Goal: Information Seeking & Learning: Find specific fact

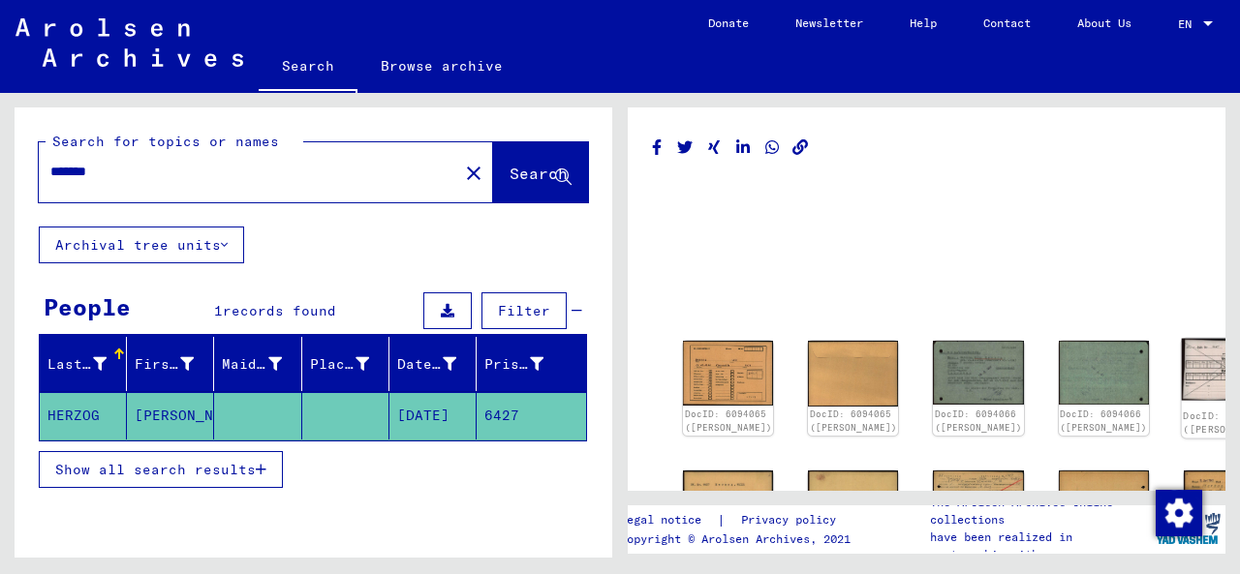
click at [1183, 409] on div "DocID: 6094067 ([PERSON_NAME])" at bounding box center [1229, 422] width 92 height 27
click at [1181, 370] on img at bounding box center [1228, 370] width 95 height 62
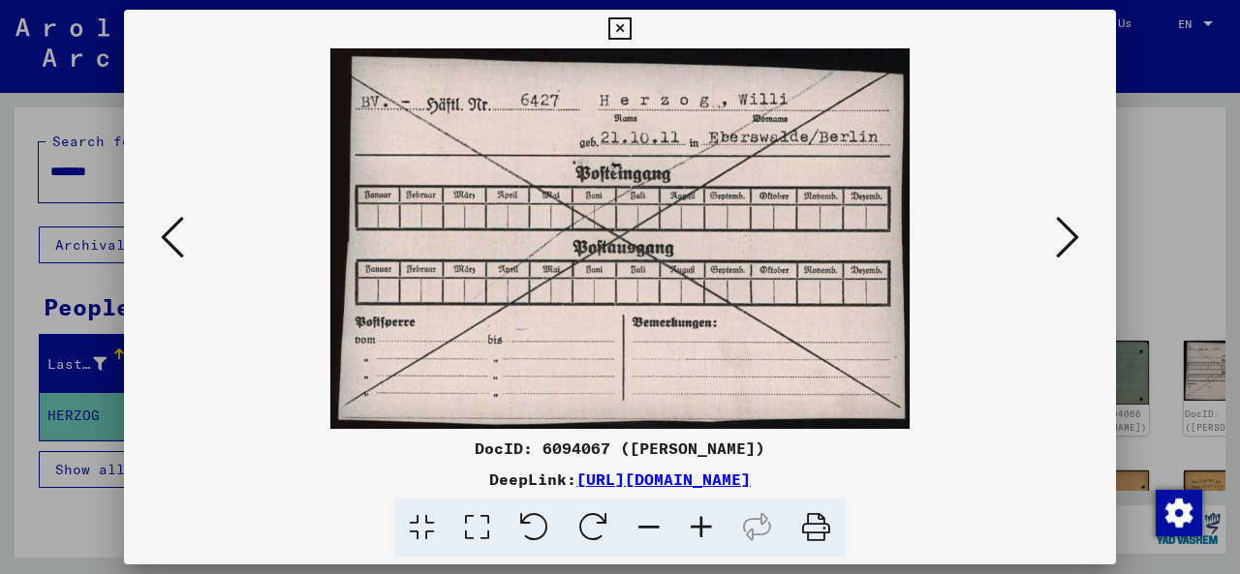
click at [1064, 239] on icon at bounding box center [1067, 237] width 23 height 46
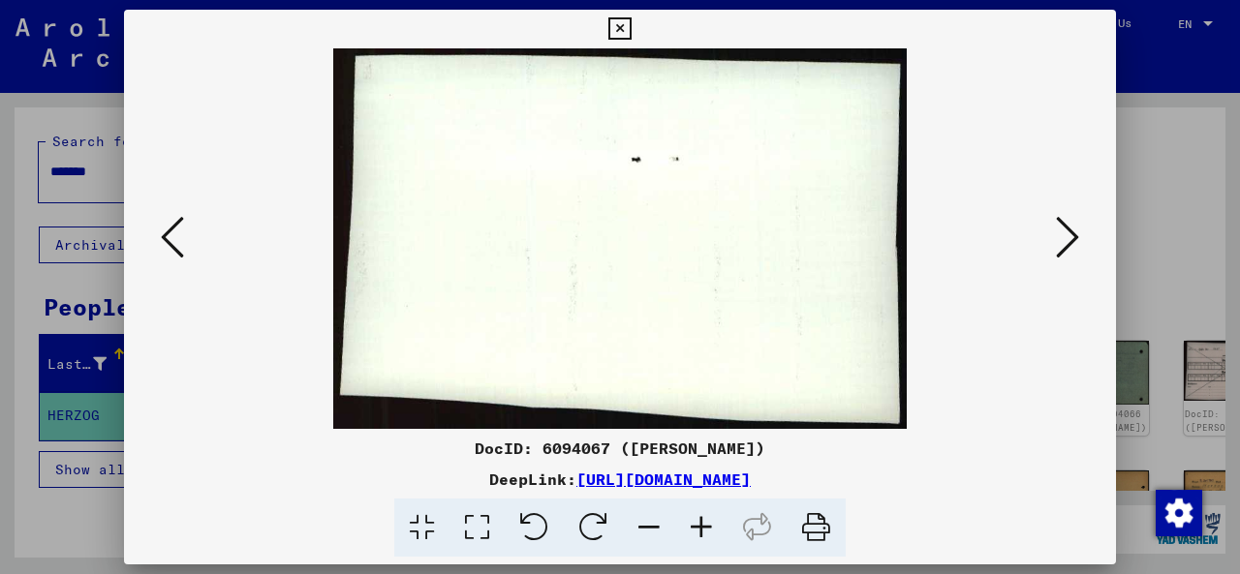
click at [1064, 252] on icon at bounding box center [1067, 237] width 23 height 46
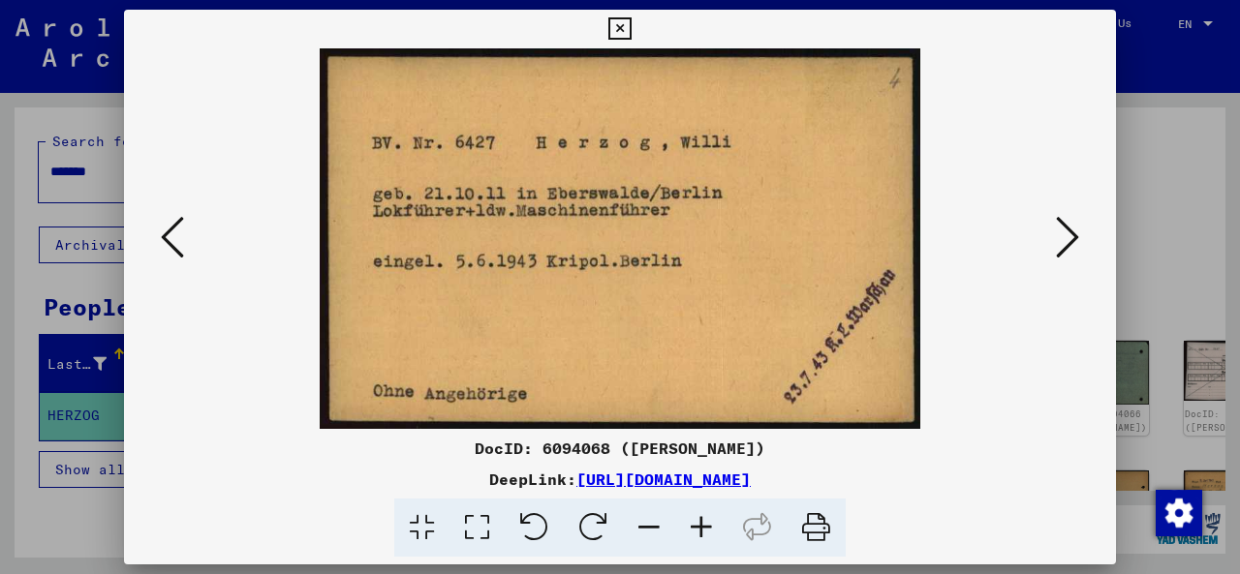
click at [1064, 252] on icon at bounding box center [1067, 237] width 23 height 46
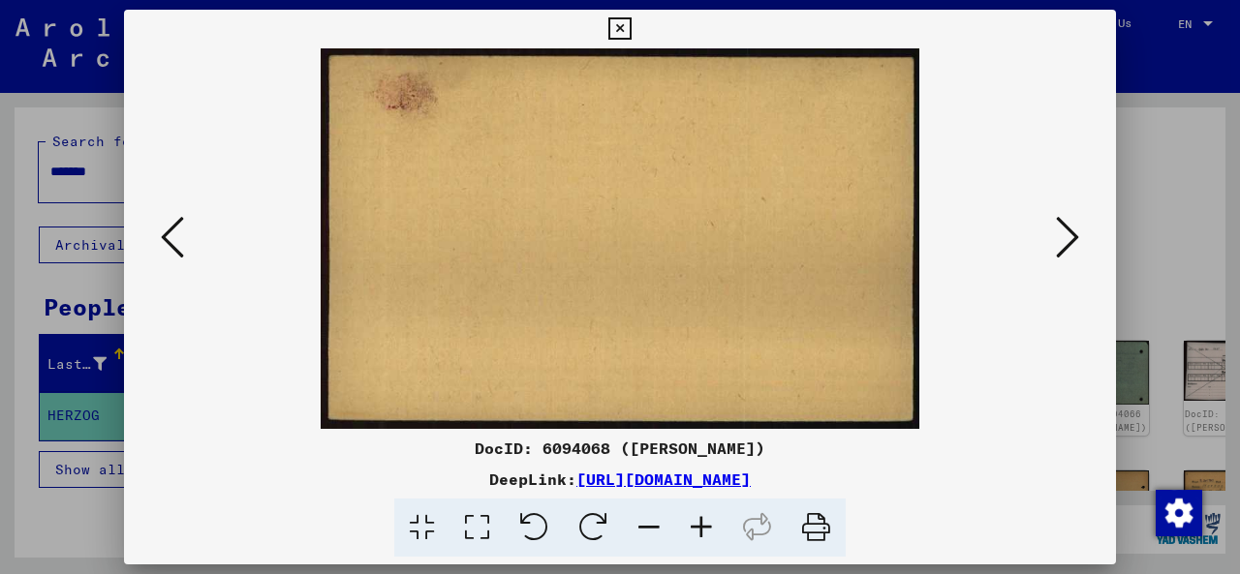
click at [1064, 252] on icon at bounding box center [1067, 237] width 23 height 46
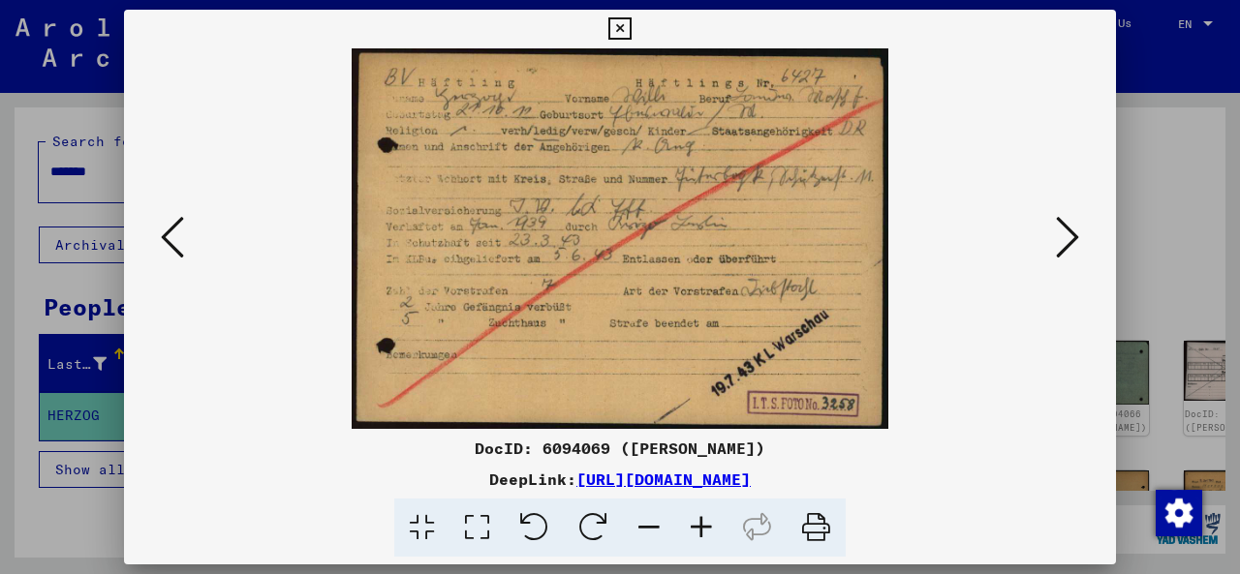
click at [167, 240] on icon at bounding box center [172, 237] width 23 height 46
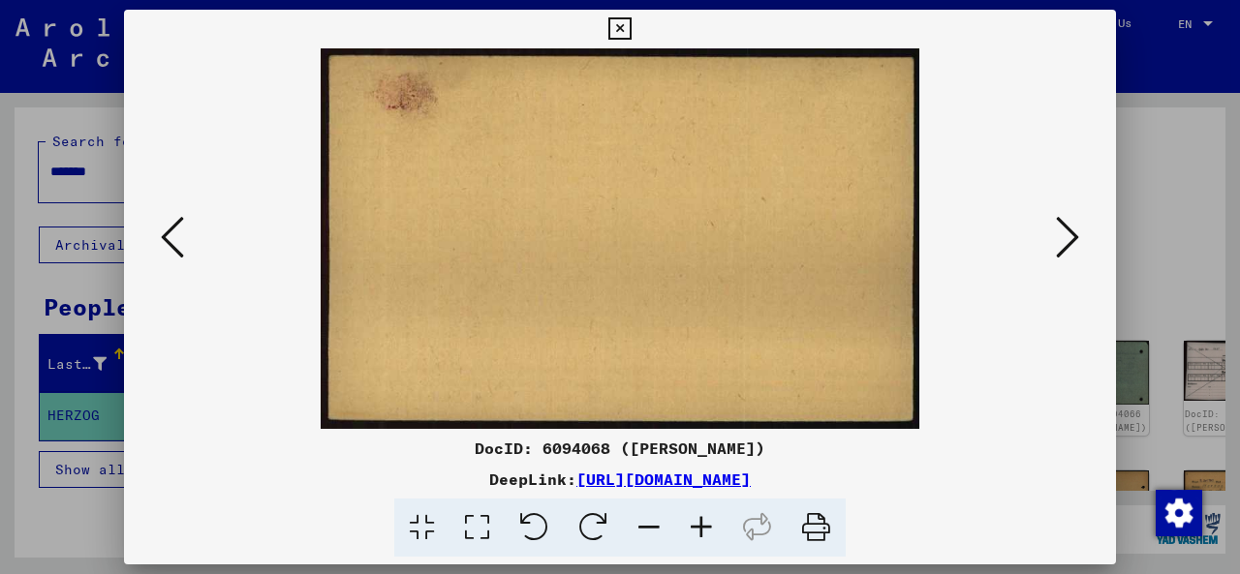
click at [167, 240] on icon at bounding box center [172, 237] width 23 height 46
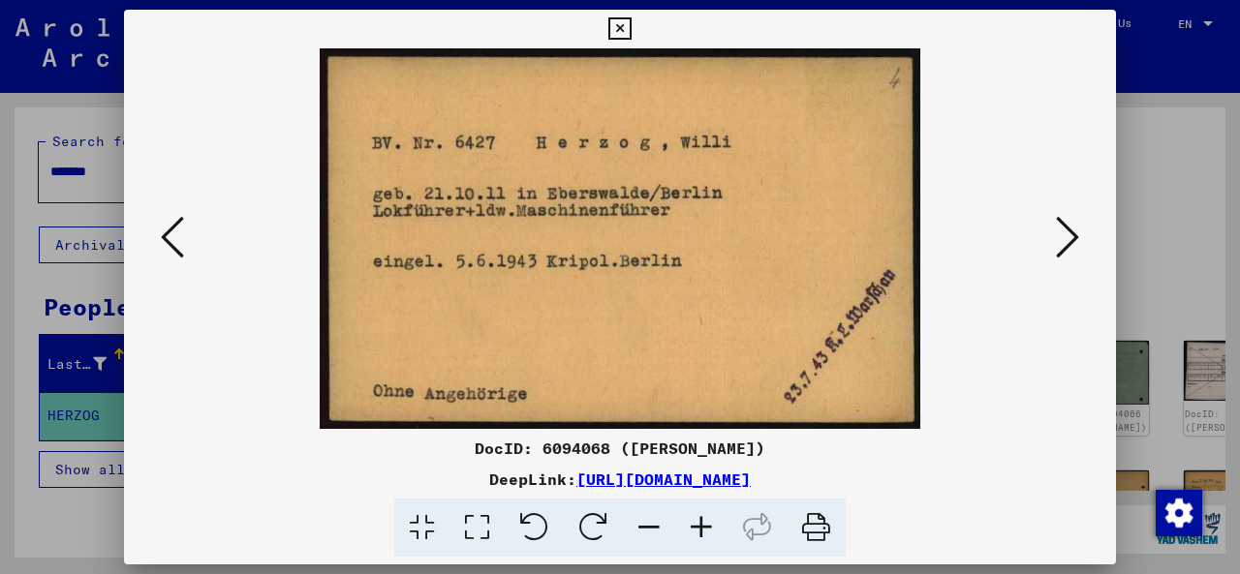
click at [167, 240] on icon at bounding box center [172, 237] width 23 height 46
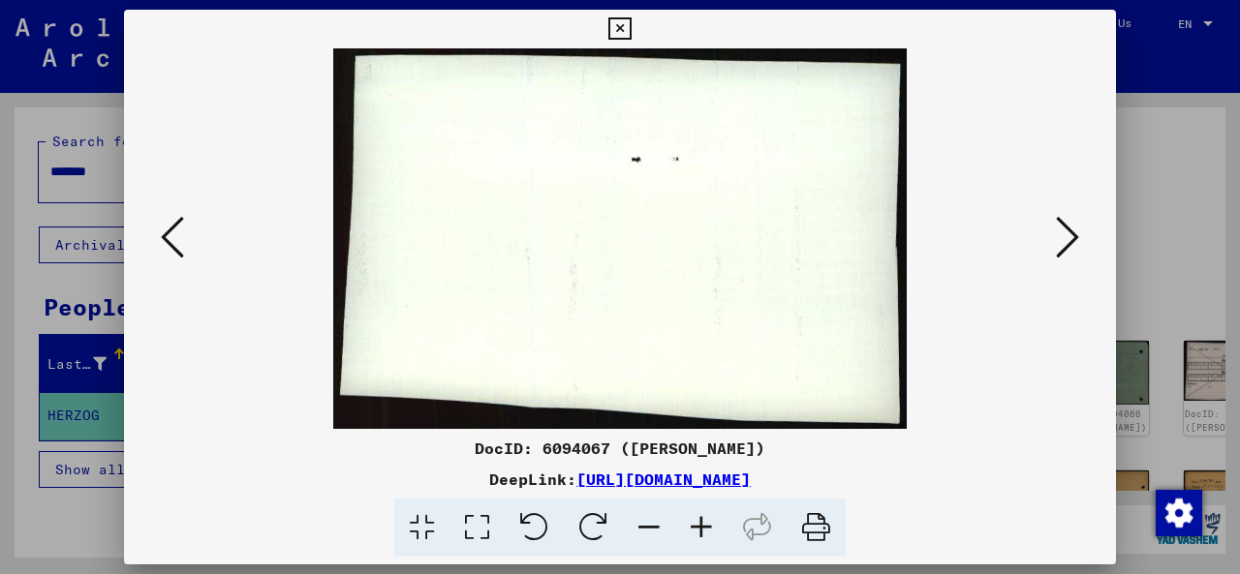
click at [167, 240] on icon at bounding box center [172, 237] width 23 height 46
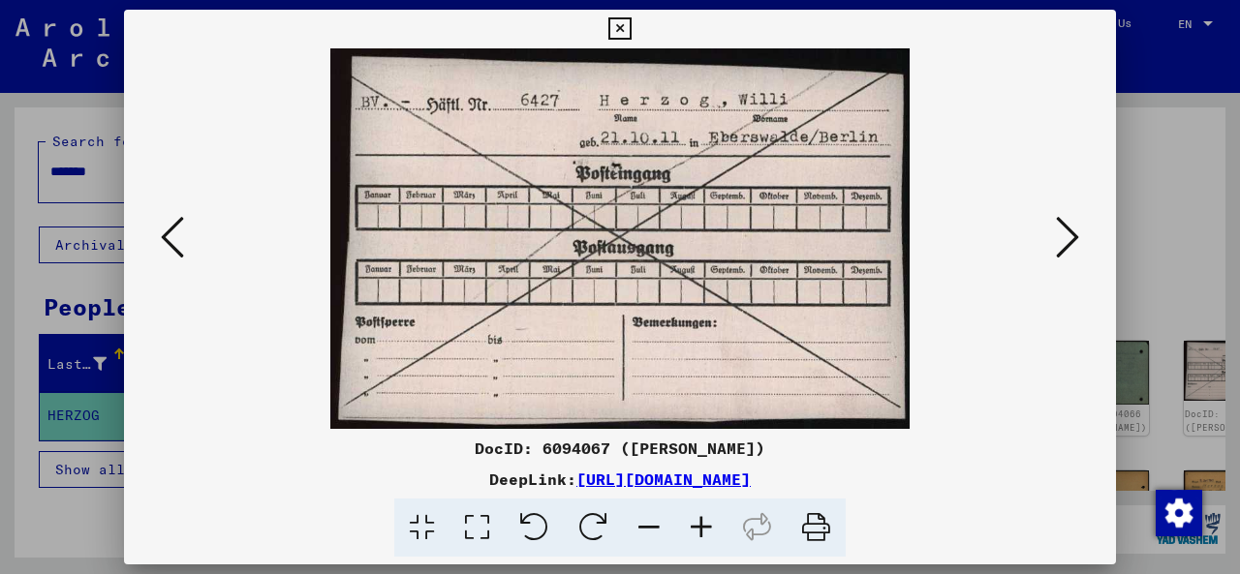
click at [1054, 229] on button at bounding box center [1067, 238] width 35 height 55
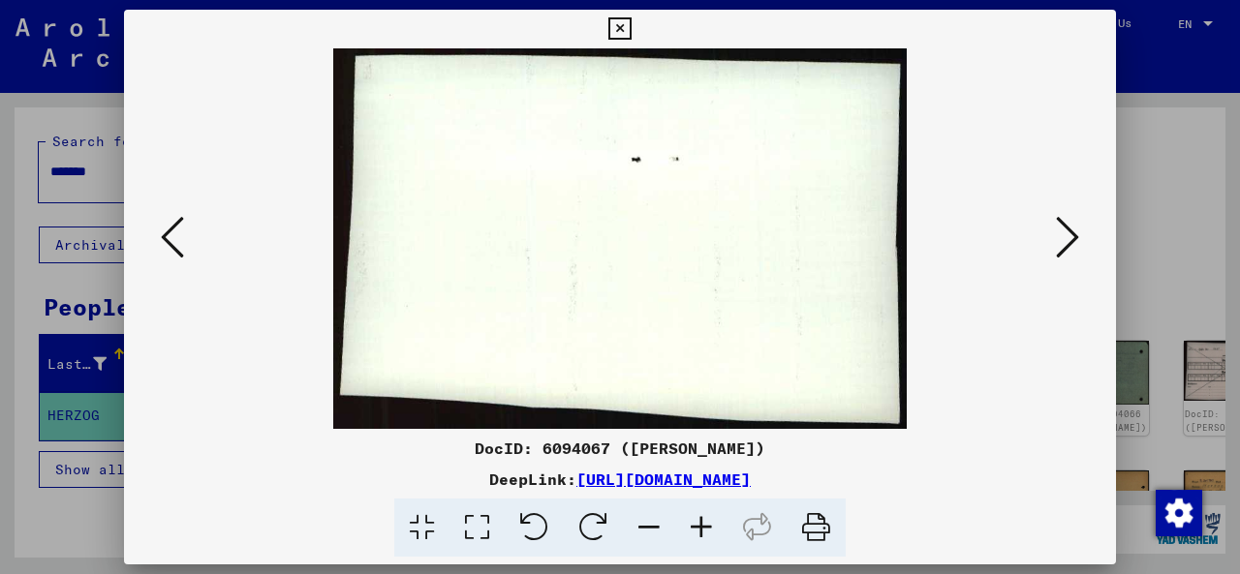
click at [1054, 229] on button at bounding box center [1067, 238] width 35 height 55
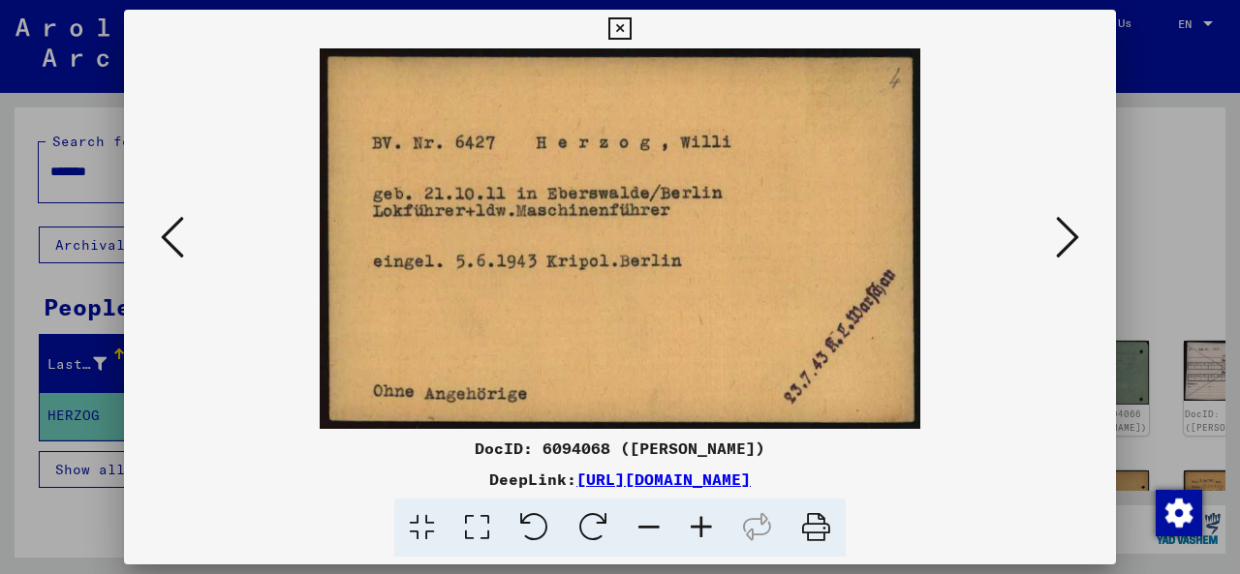
click at [1069, 240] on icon at bounding box center [1067, 237] width 23 height 46
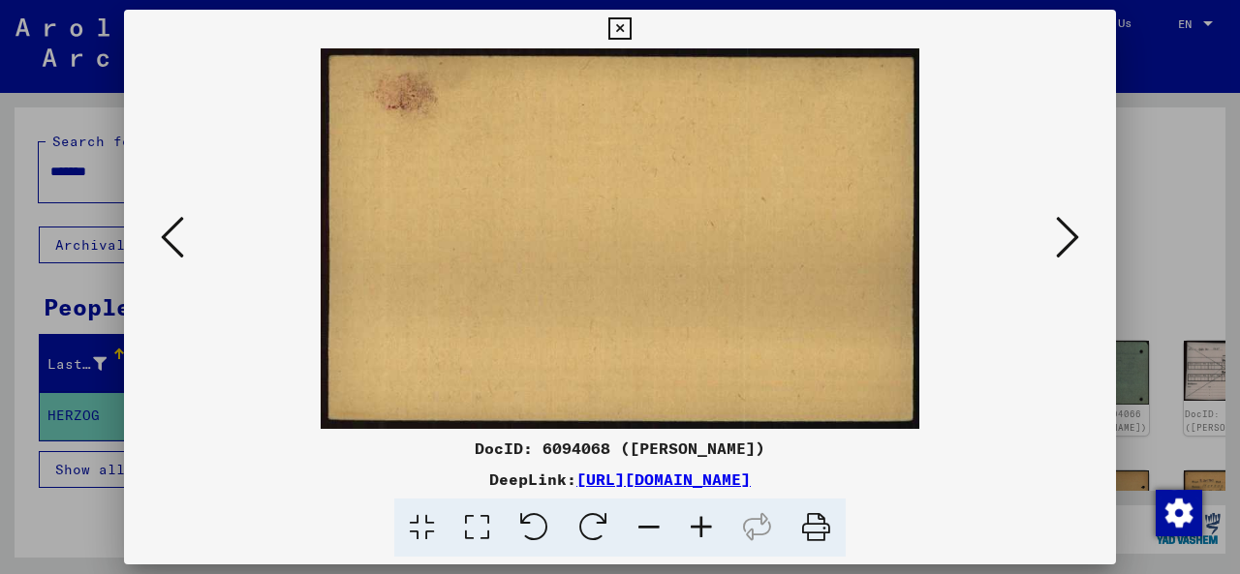
click at [1069, 240] on icon at bounding box center [1067, 237] width 23 height 46
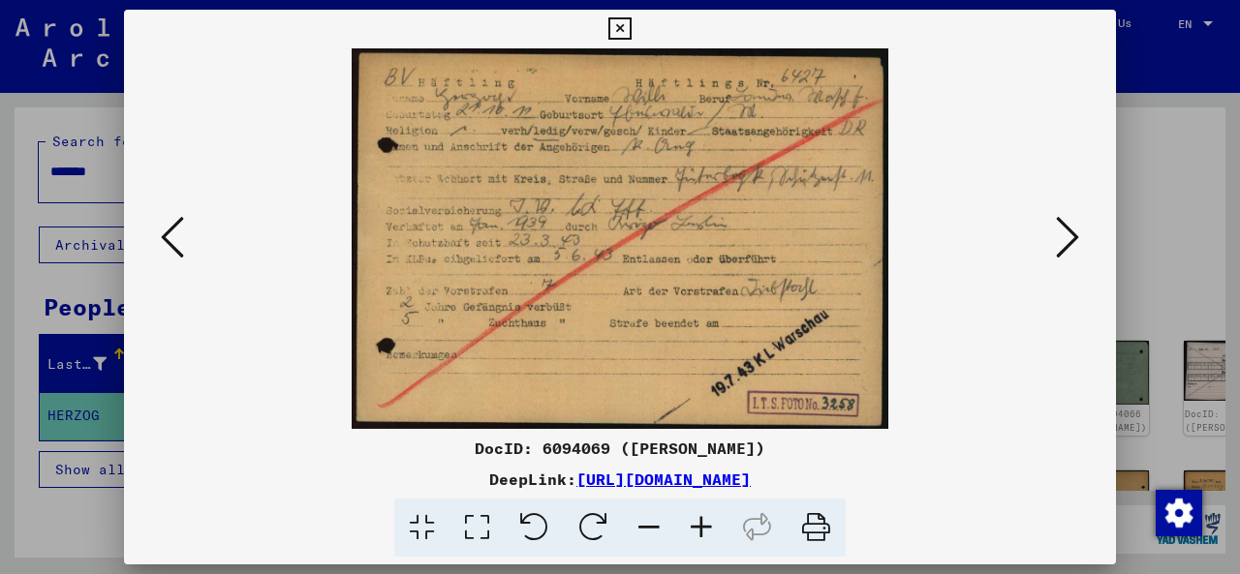
click at [627, 223] on img at bounding box center [620, 238] width 860 height 381
click at [1067, 233] on icon at bounding box center [1067, 237] width 23 height 46
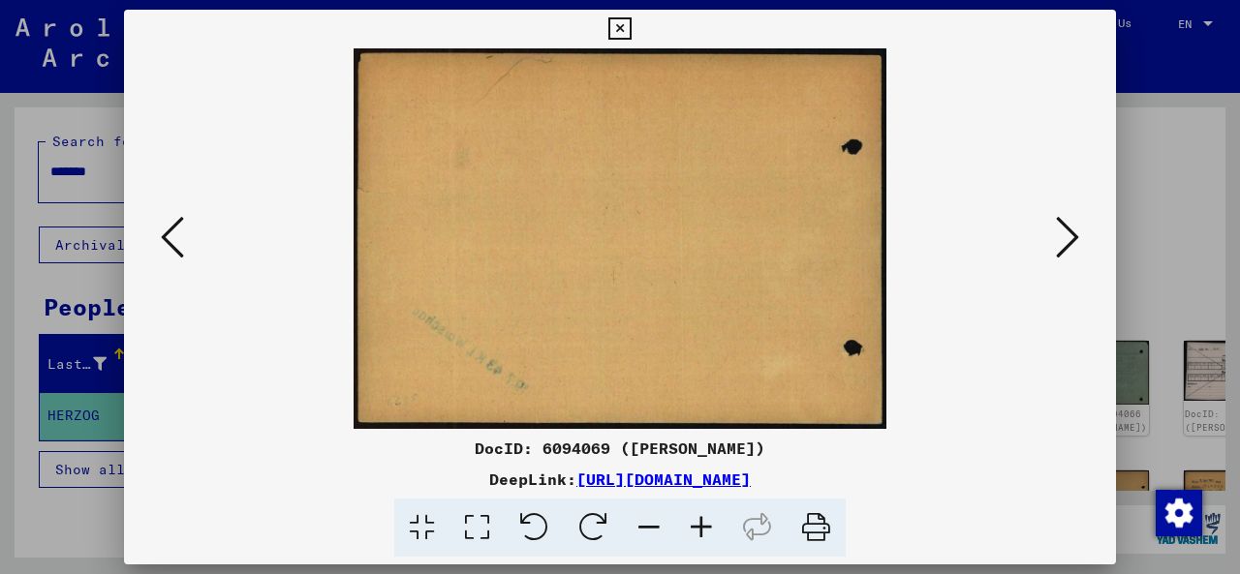
click at [1063, 243] on icon at bounding box center [1067, 237] width 23 height 46
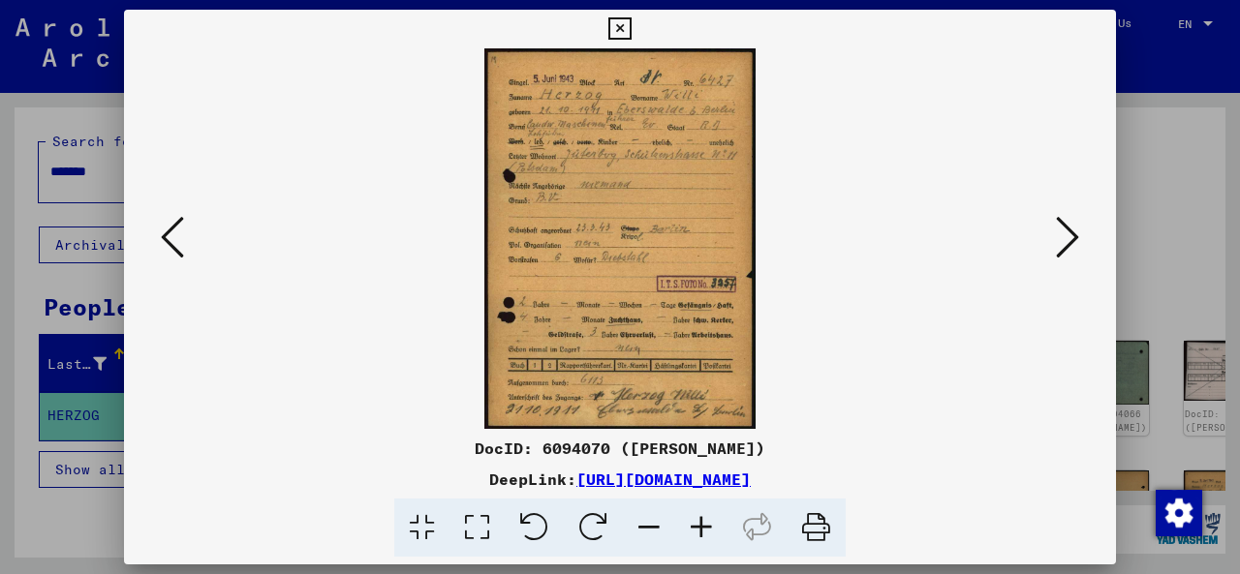
click at [1064, 243] on icon at bounding box center [1067, 237] width 23 height 46
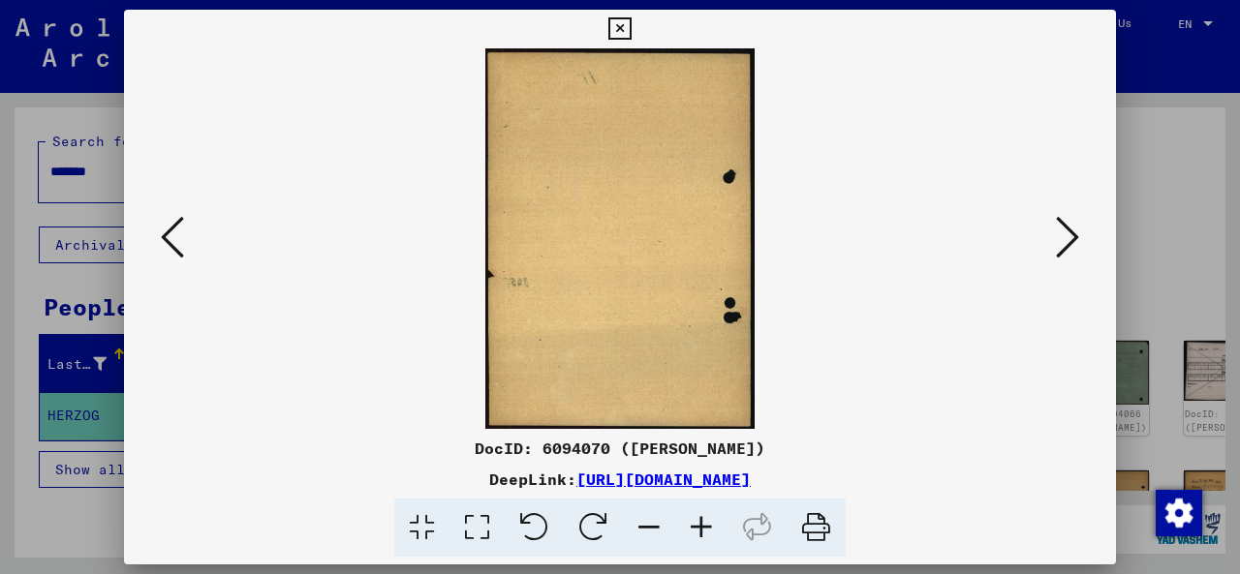
click at [1064, 243] on icon at bounding box center [1067, 237] width 23 height 46
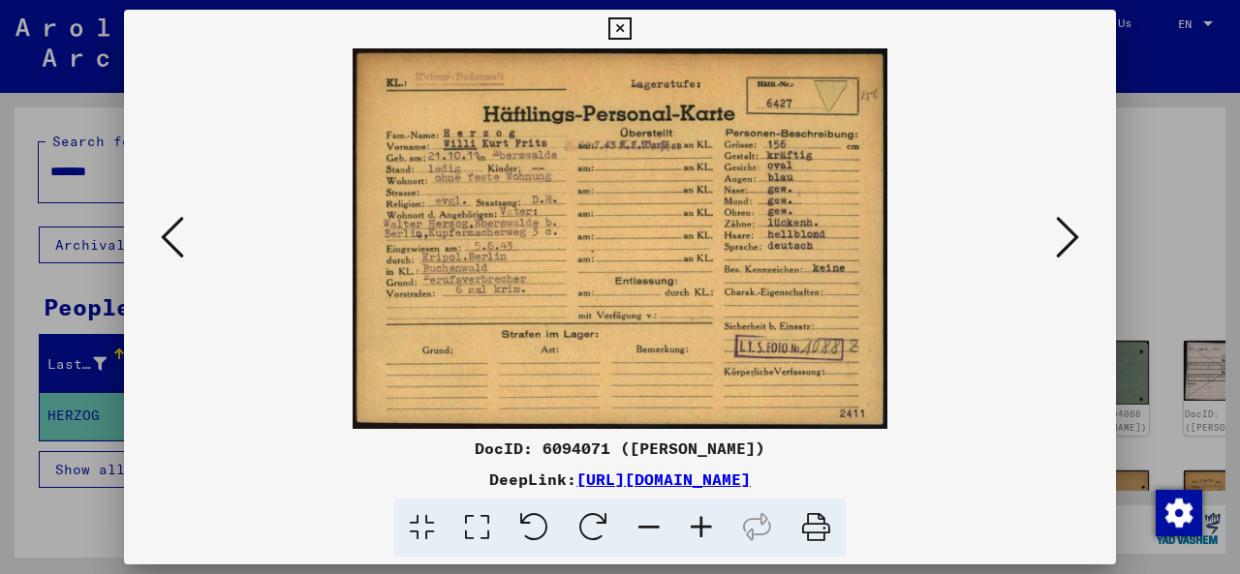
click at [175, 239] on icon at bounding box center [172, 237] width 23 height 46
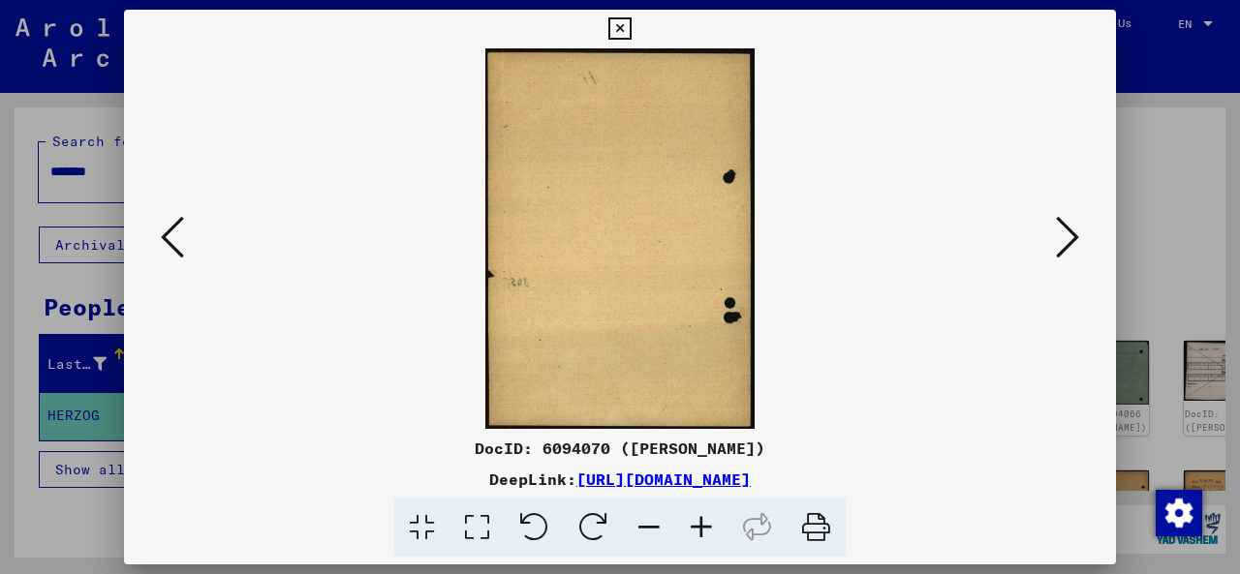
click at [175, 239] on icon at bounding box center [172, 237] width 23 height 46
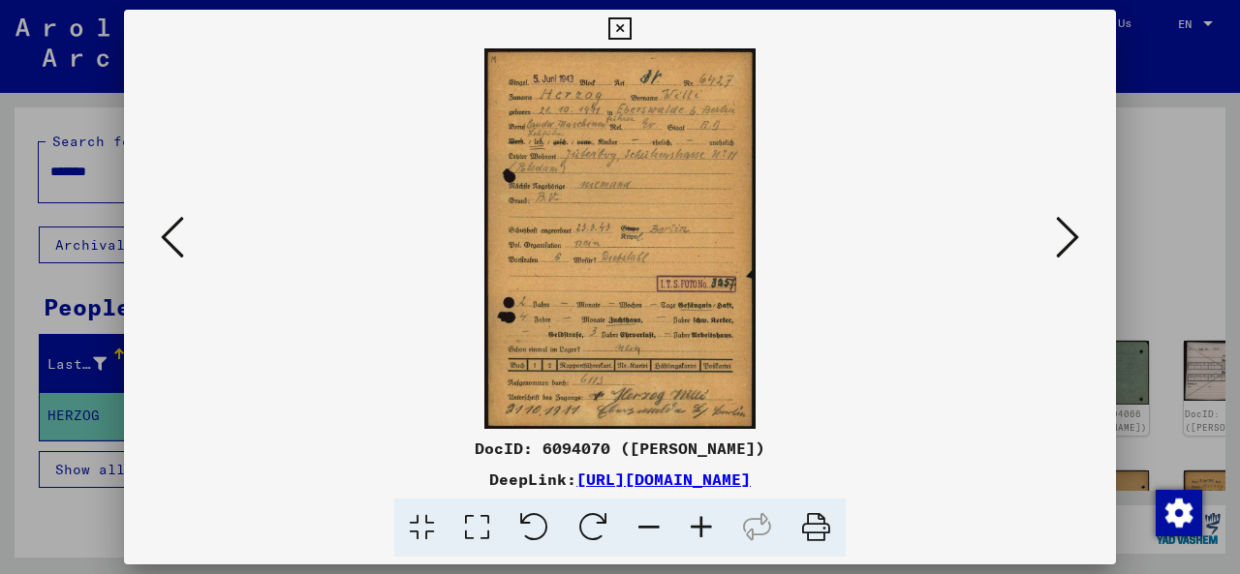
click at [579, 212] on img at bounding box center [620, 238] width 860 height 381
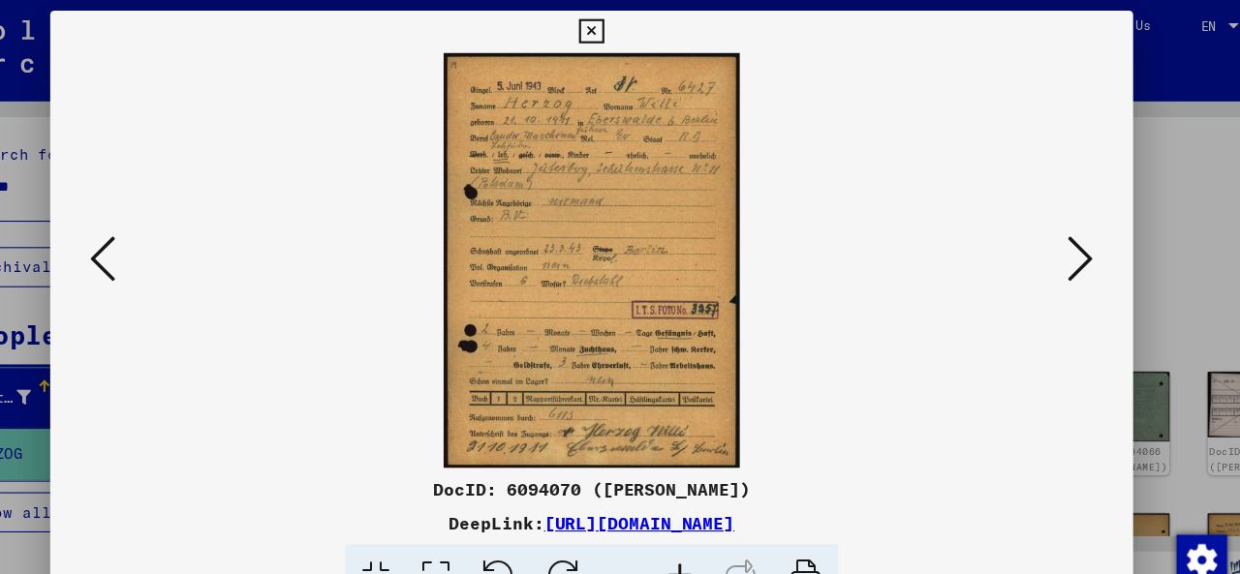
click at [1071, 243] on icon at bounding box center [1067, 237] width 23 height 46
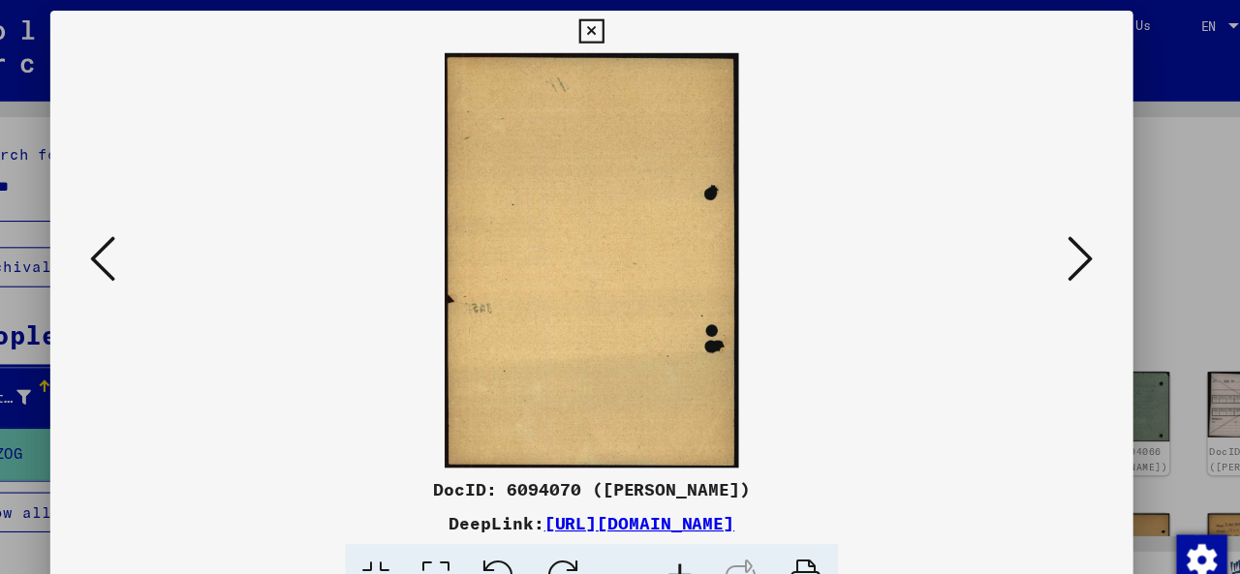
click at [1071, 243] on icon at bounding box center [1067, 237] width 23 height 46
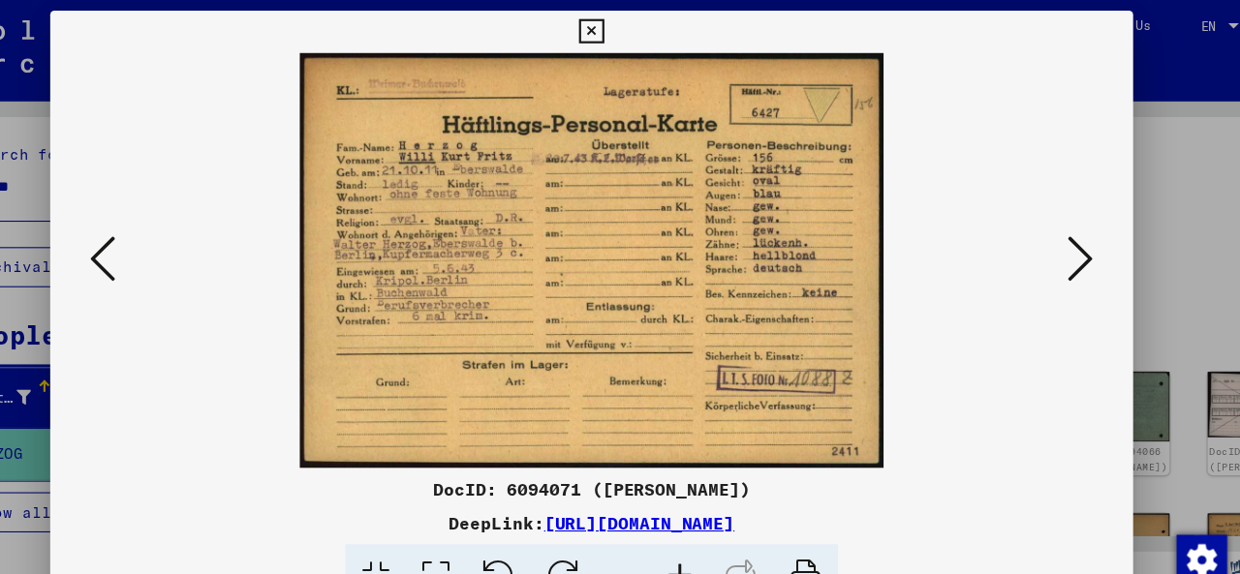
click at [171, 234] on icon at bounding box center [172, 237] width 23 height 46
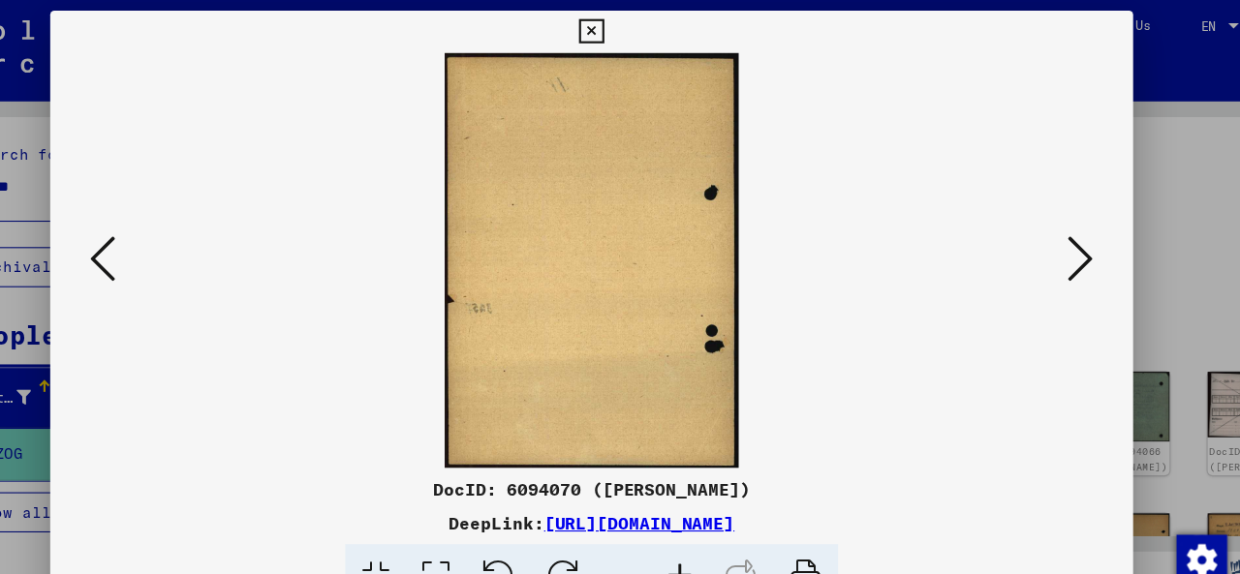
click at [171, 234] on icon at bounding box center [172, 237] width 23 height 46
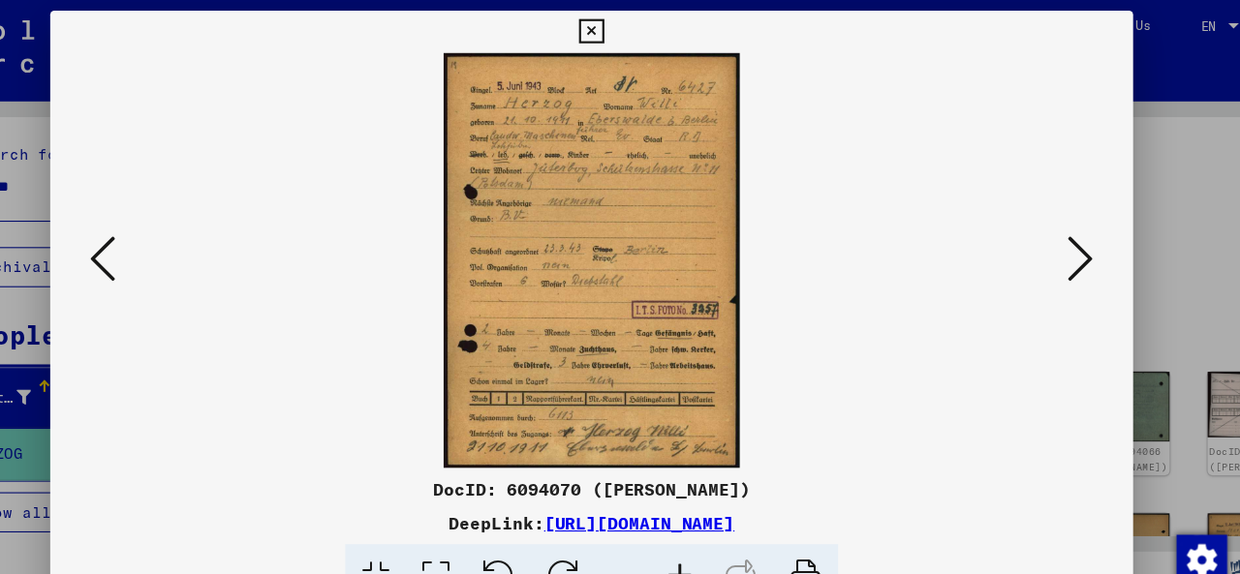
click at [1063, 243] on icon at bounding box center [1067, 237] width 23 height 46
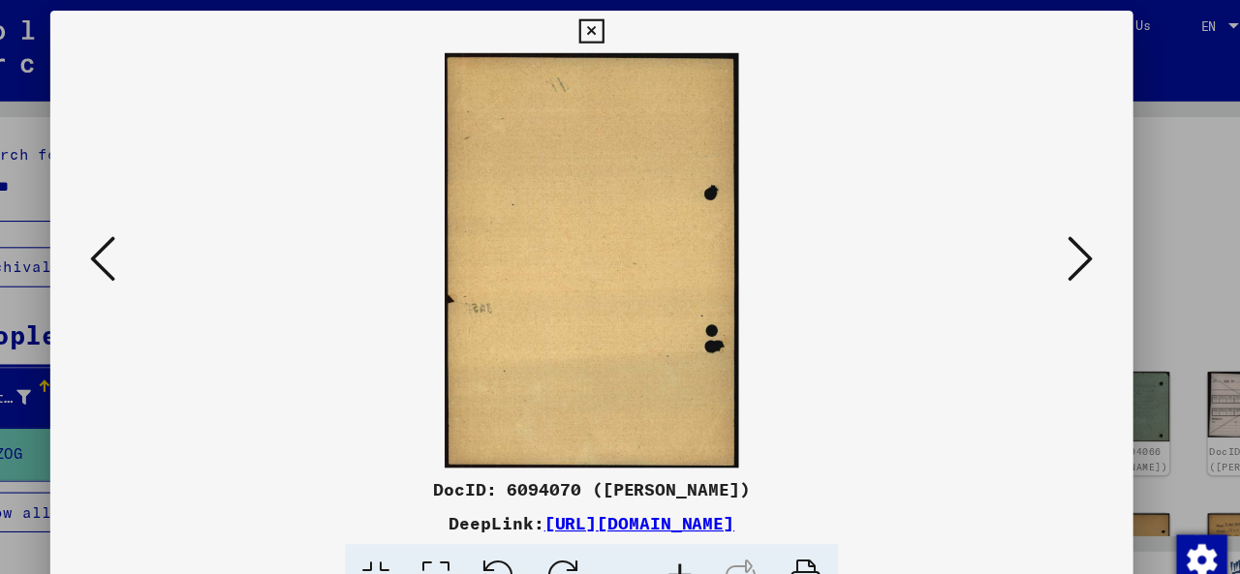
click at [1063, 243] on icon at bounding box center [1067, 237] width 23 height 46
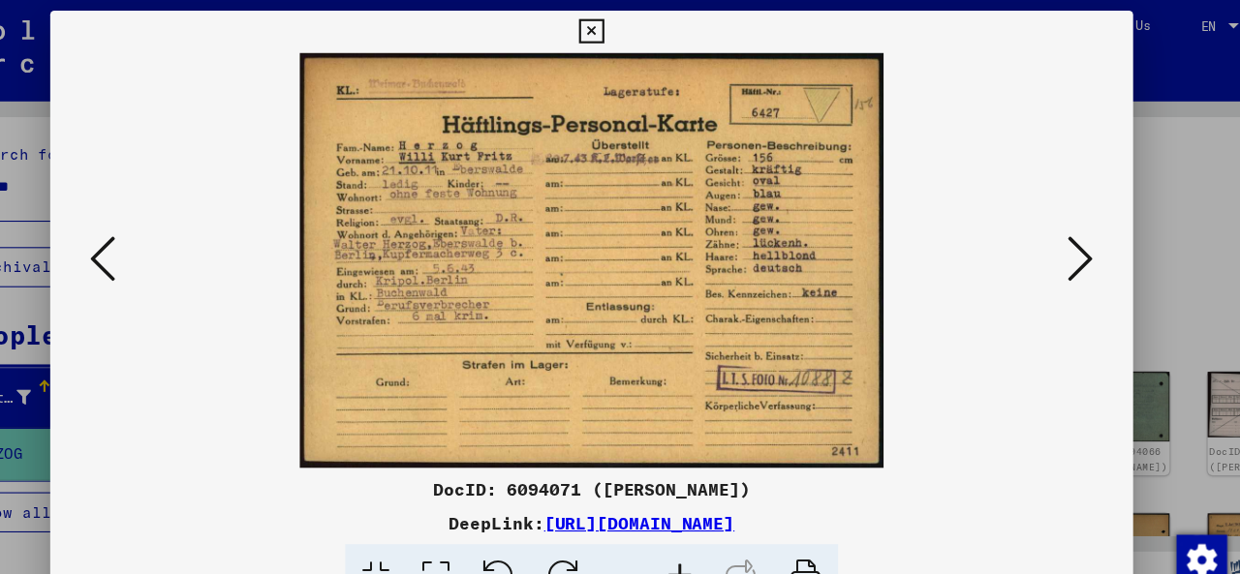
click at [607, 245] on img at bounding box center [620, 238] width 860 height 381
click at [1066, 241] on icon at bounding box center [1067, 237] width 23 height 46
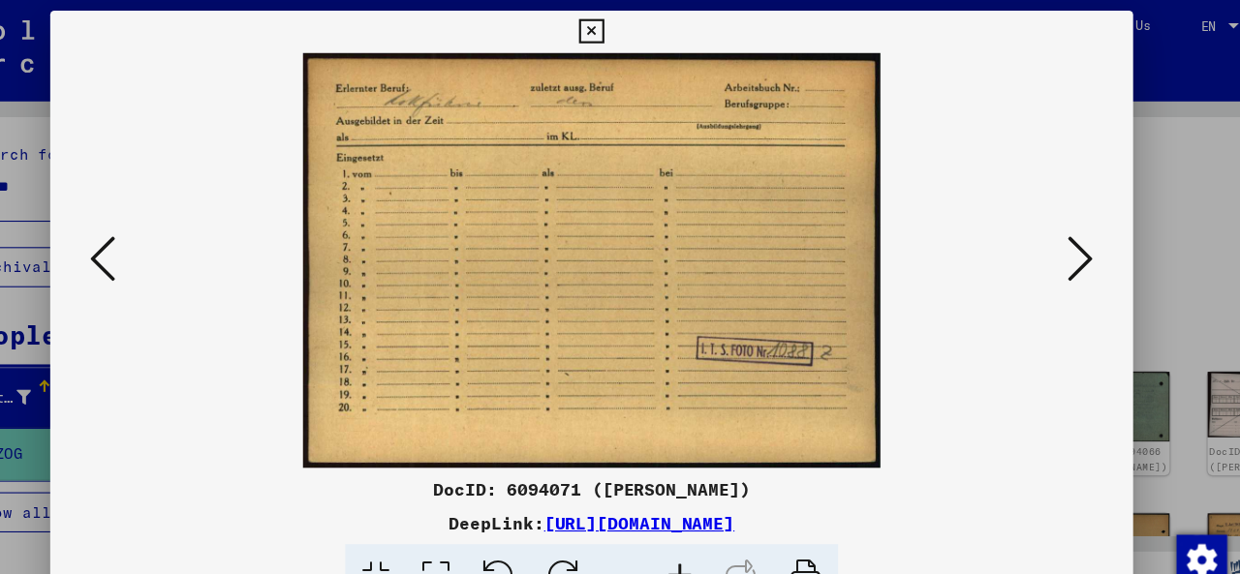
click at [173, 236] on icon at bounding box center [172, 237] width 23 height 46
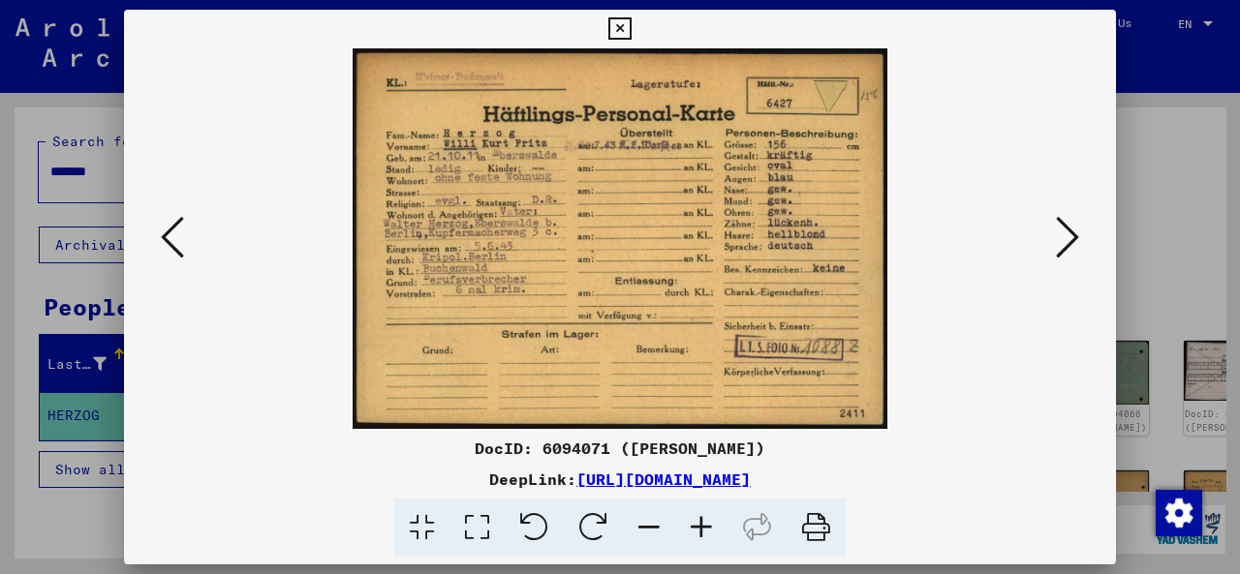
click at [1062, 243] on icon at bounding box center [1067, 237] width 23 height 46
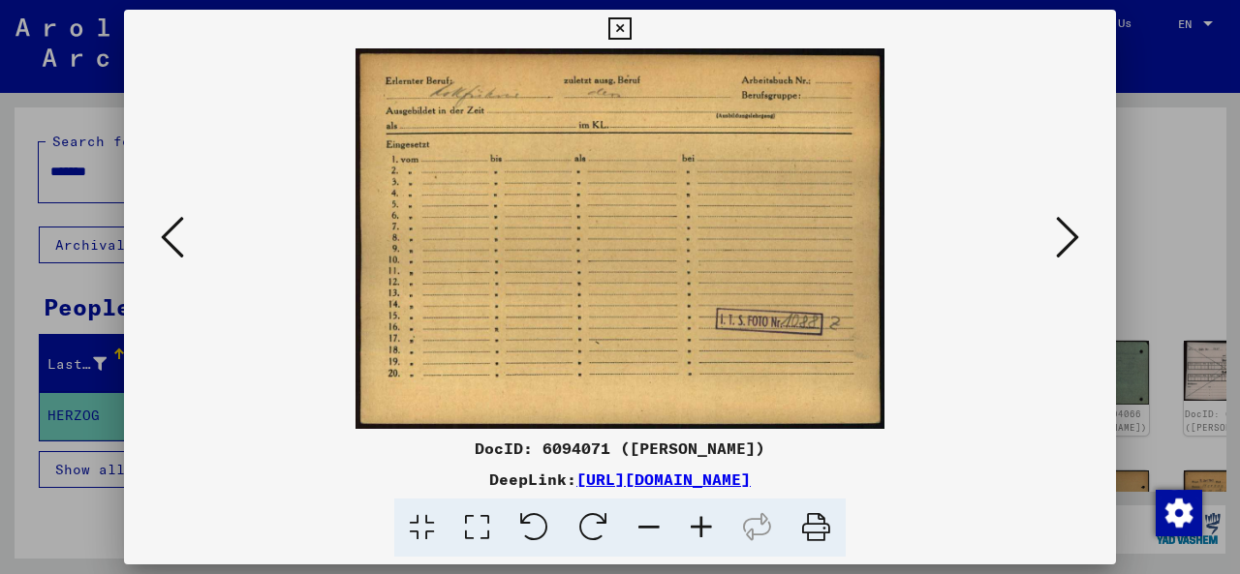
click at [1062, 244] on icon at bounding box center [1067, 237] width 23 height 46
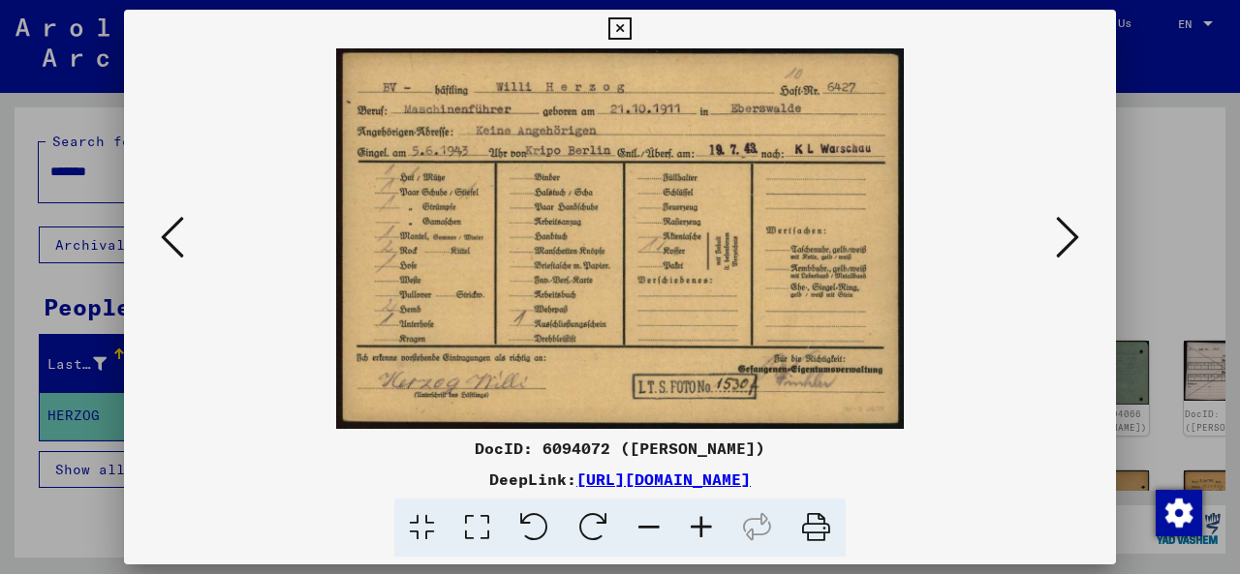
click at [1068, 240] on icon at bounding box center [1067, 237] width 23 height 46
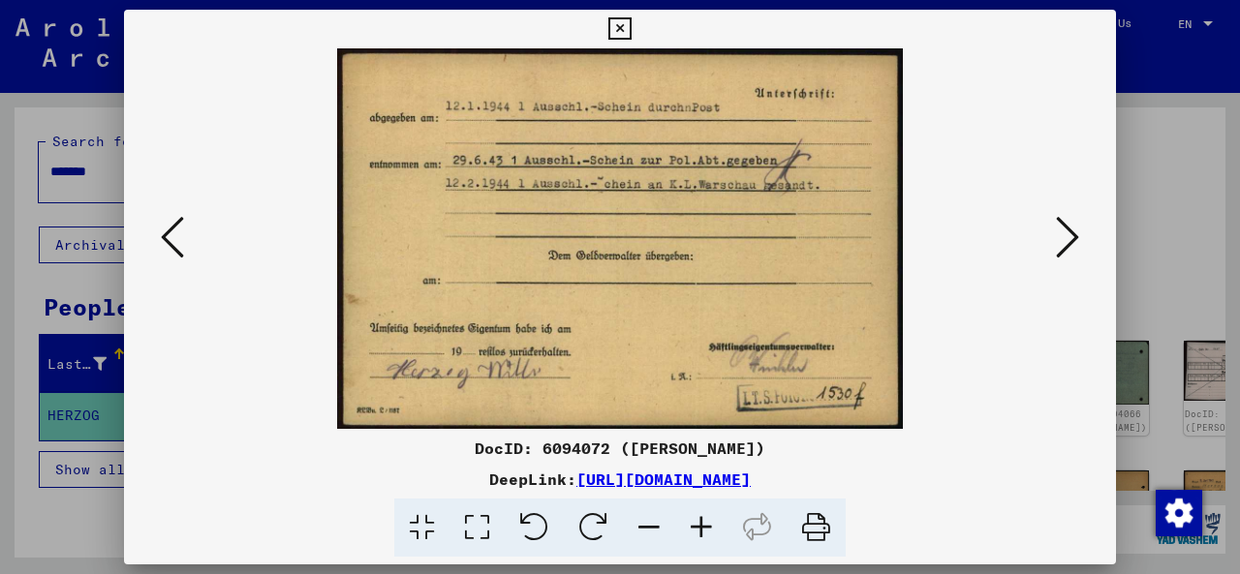
click at [183, 248] on icon at bounding box center [172, 237] width 23 height 46
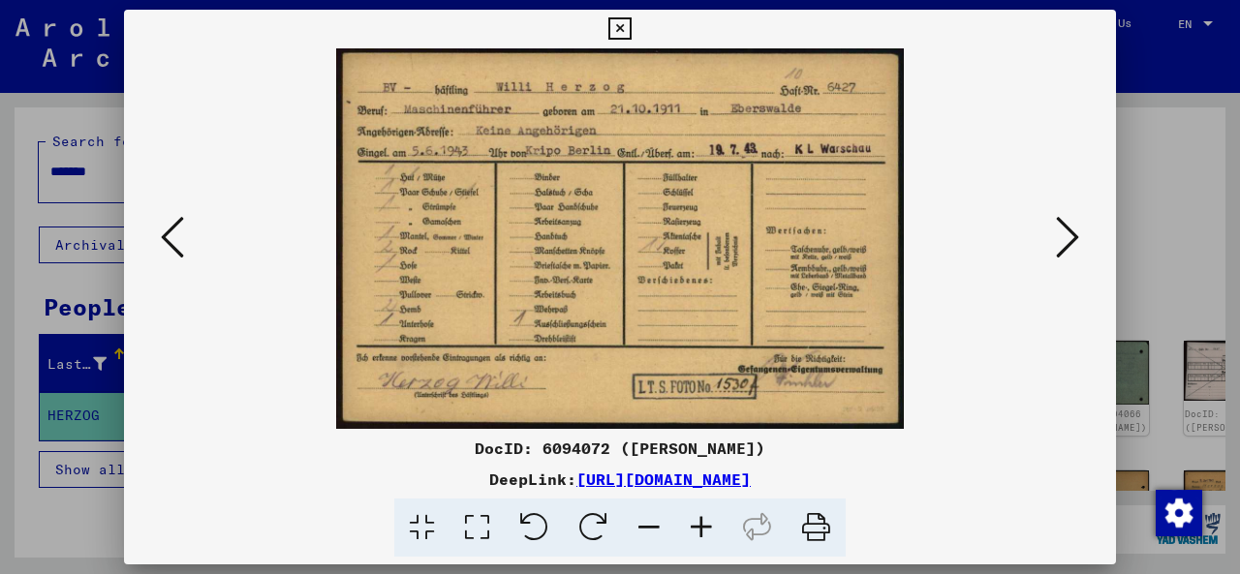
click at [1069, 235] on icon at bounding box center [1067, 237] width 23 height 46
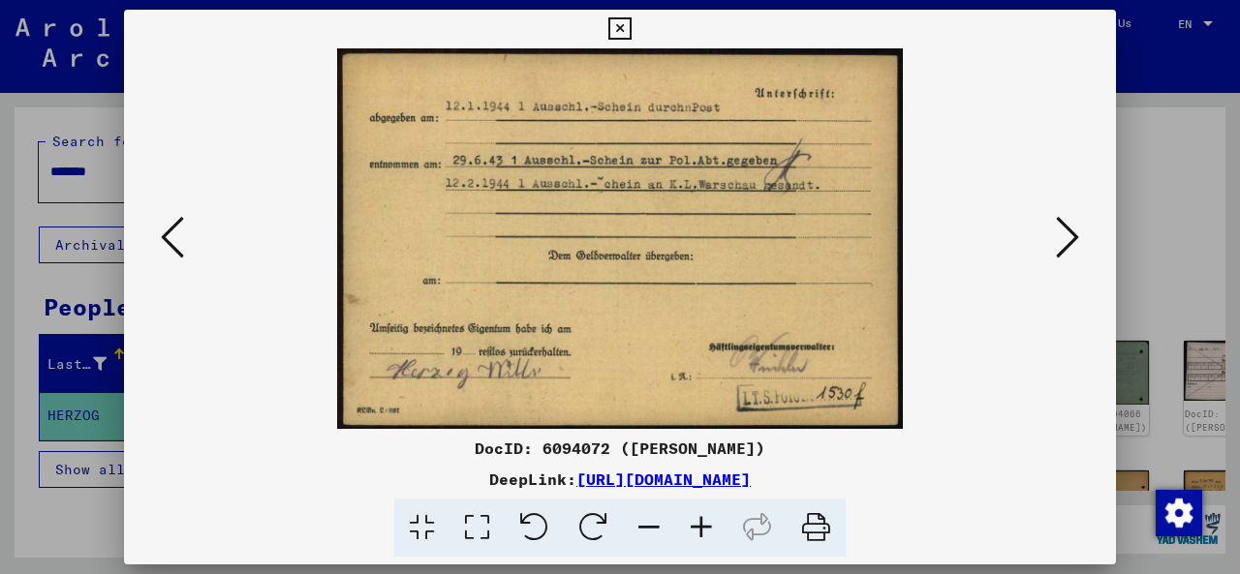
click at [183, 249] on icon at bounding box center [172, 237] width 23 height 46
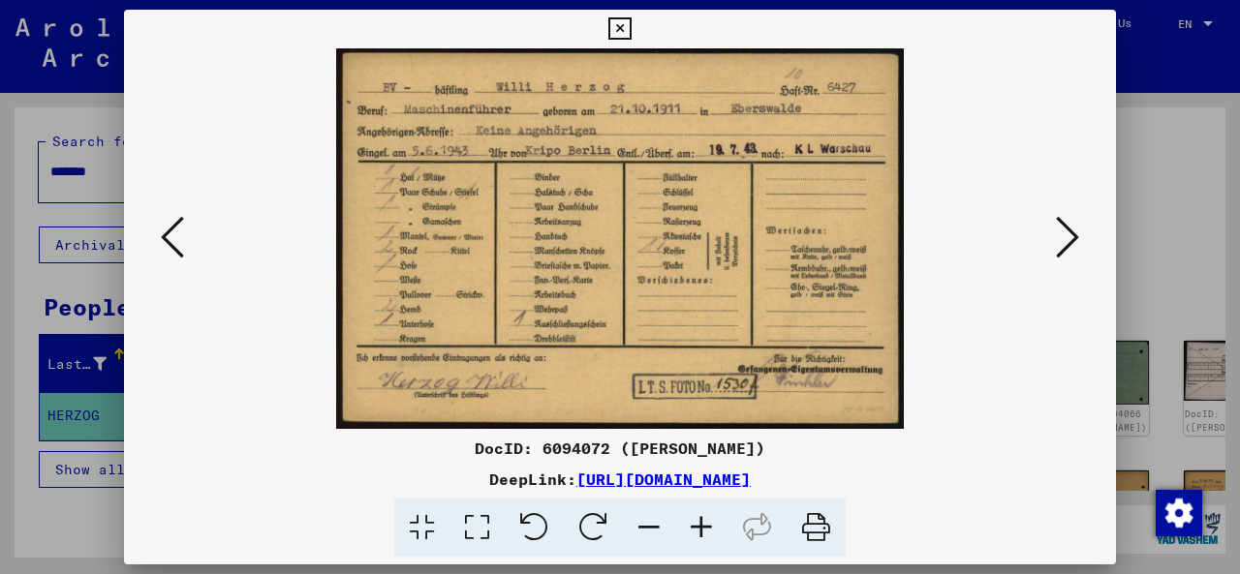
click at [1056, 253] on icon at bounding box center [1067, 237] width 23 height 46
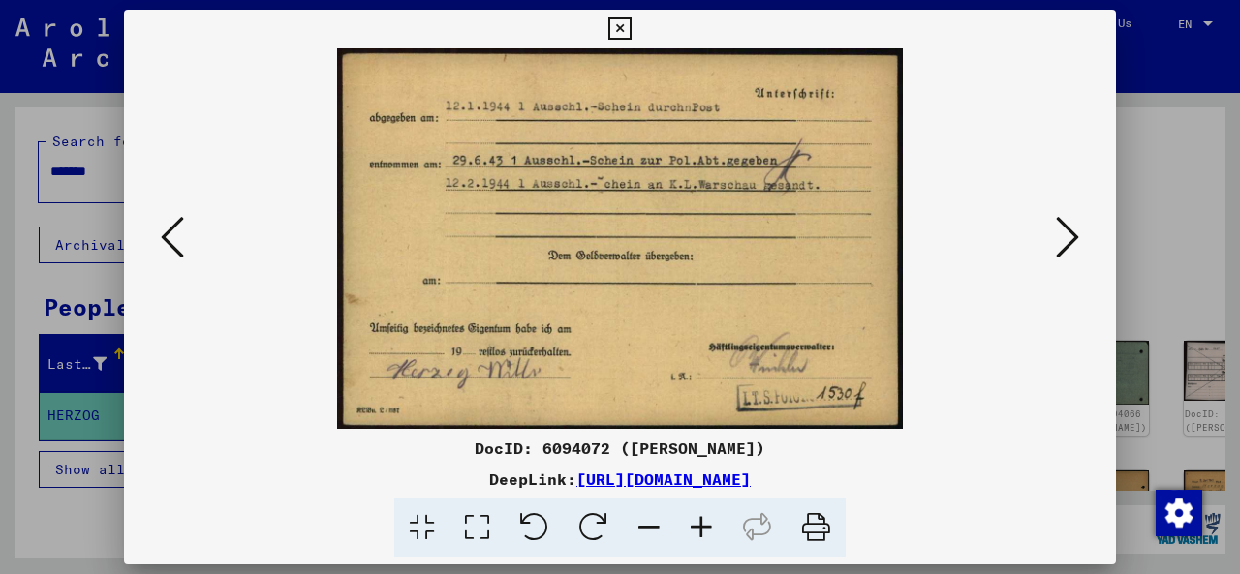
click at [1069, 236] on icon at bounding box center [1067, 237] width 23 height 46
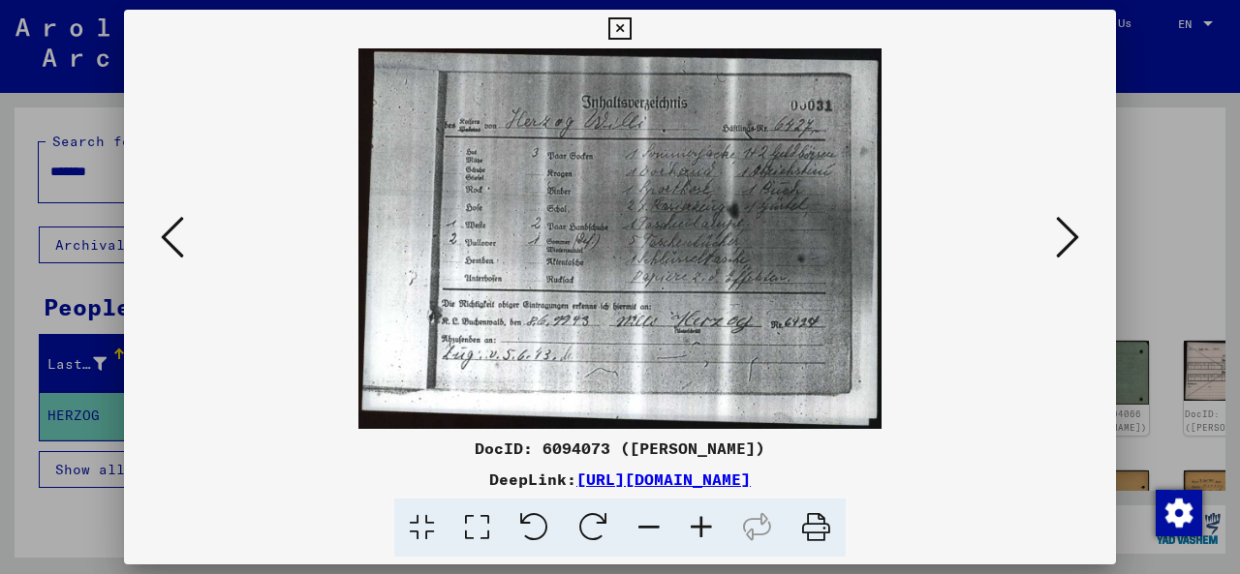
click at [1074, 243] on icon at bounding box center [1067, 237] width 23 height 46
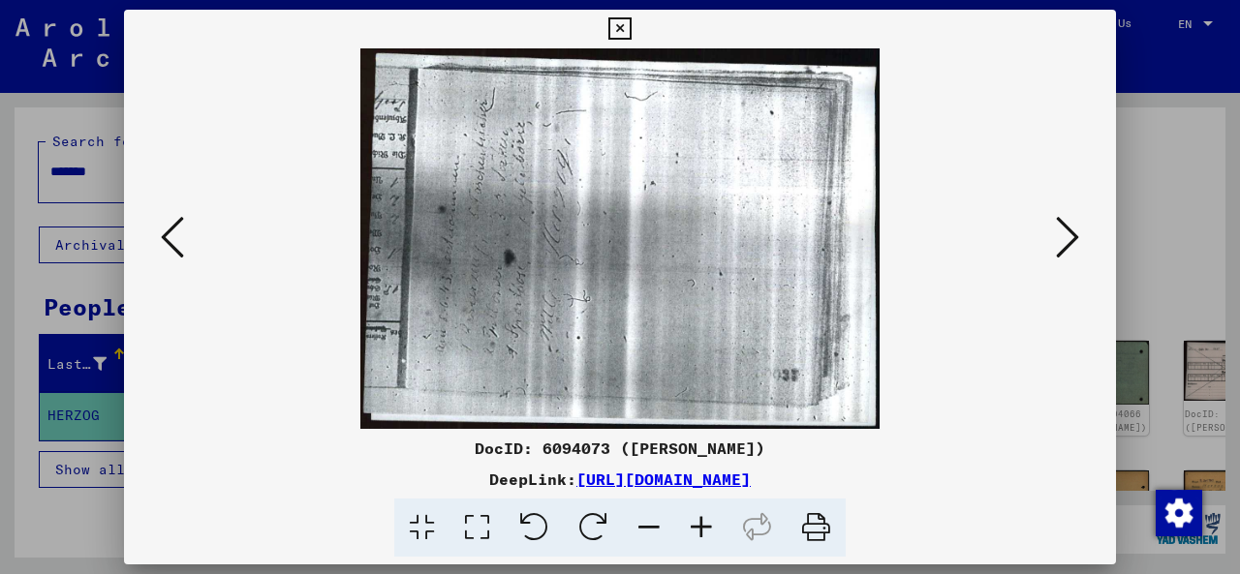
click at [1076, 239] on icon at bounding box center [1067, 237] width 23 height 46
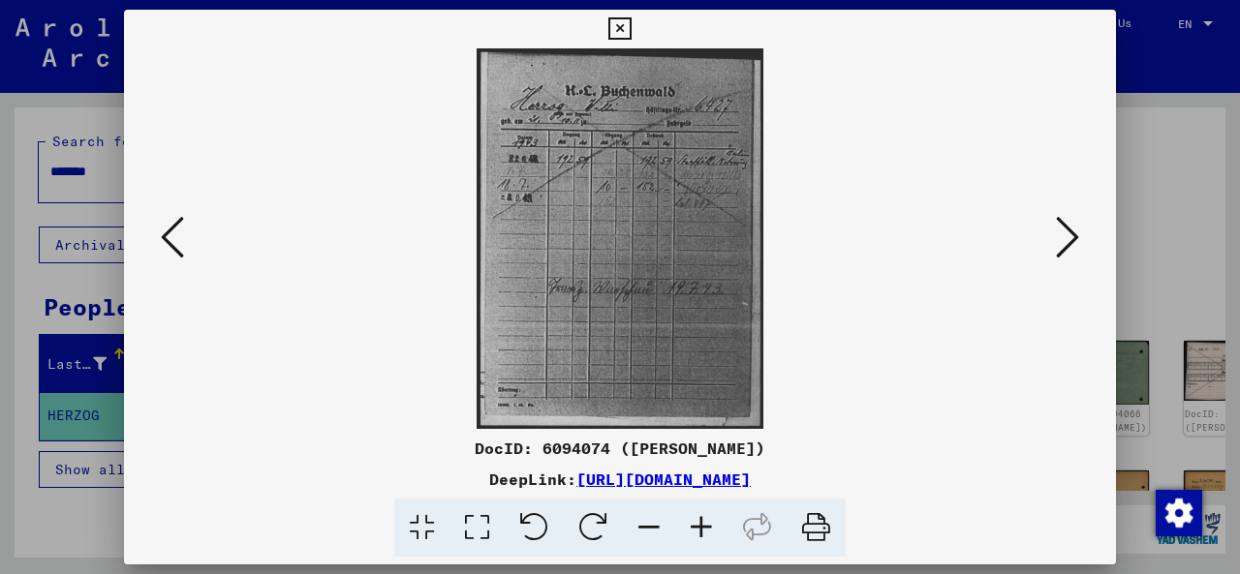
click at [171, 242] on icon at bounding box center [172, 237] width 23 height 46
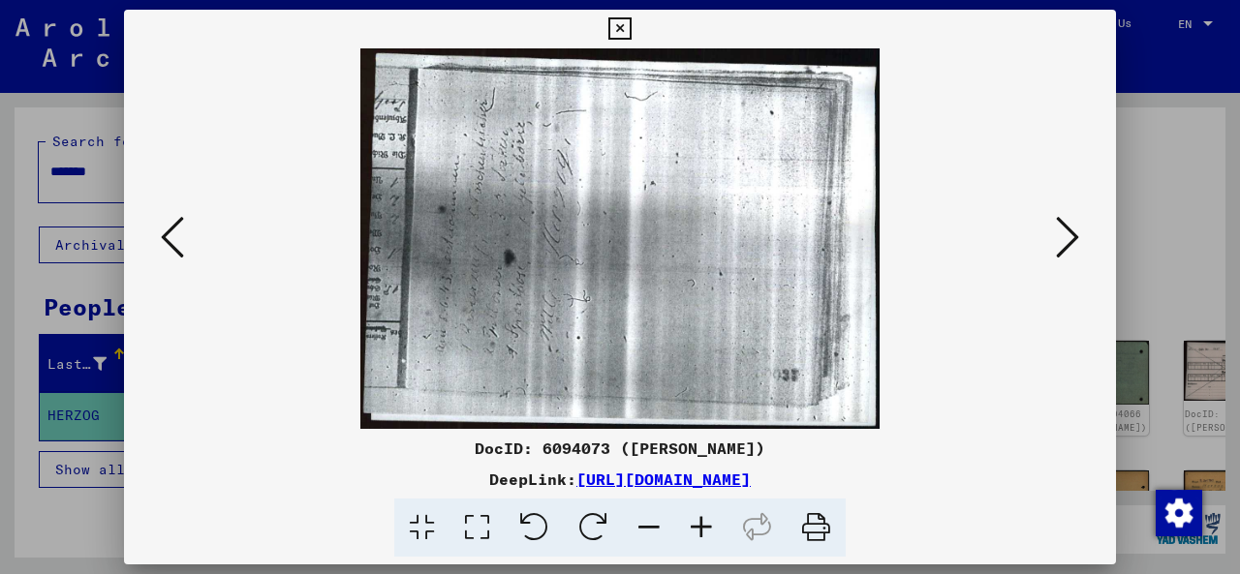
click at [171, 242] on icon at bounding box center [172, 237] width 23 height 46
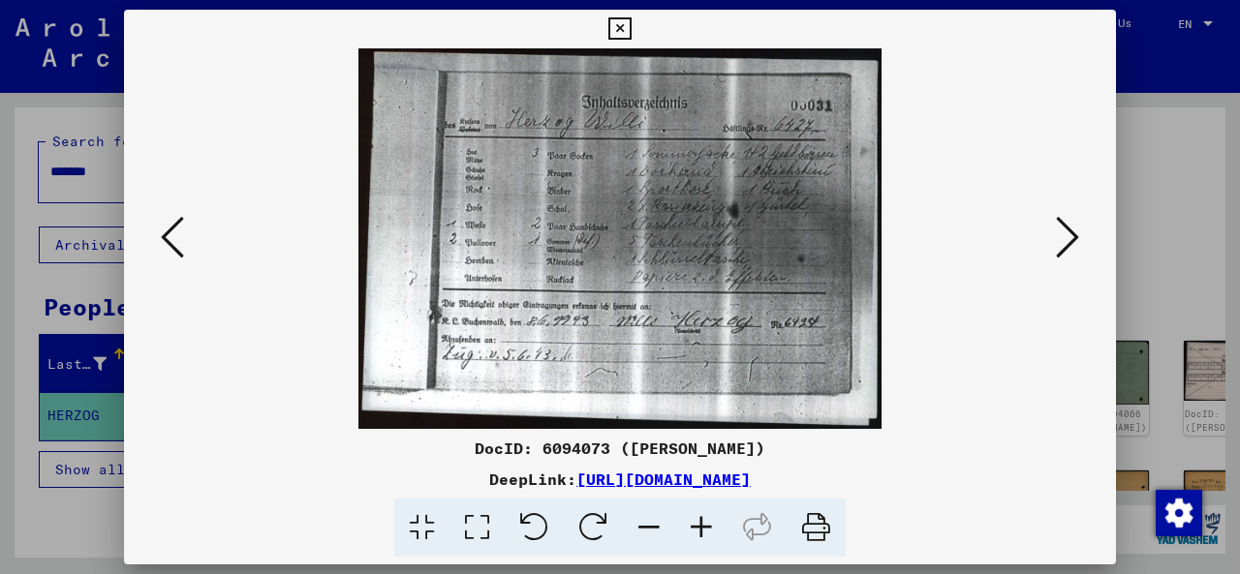
click at [1072, 233] on icon at bounding box center [1067, 237] width 23 height 46
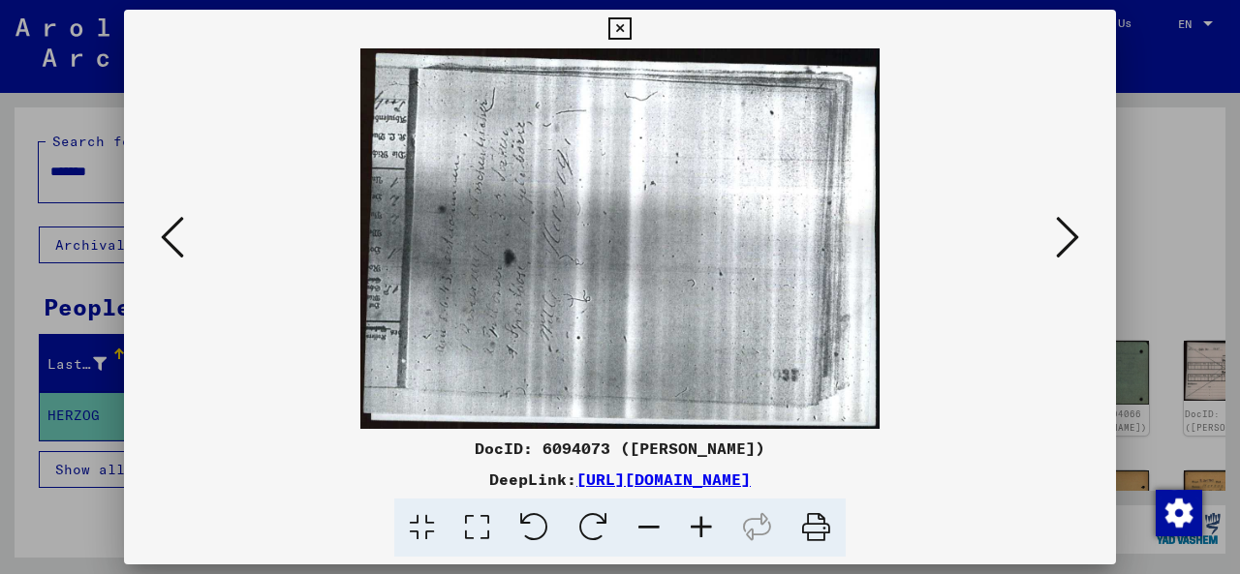
click at [1071, 247] on icon at bounding box center [1067, 237] width 23 height 46
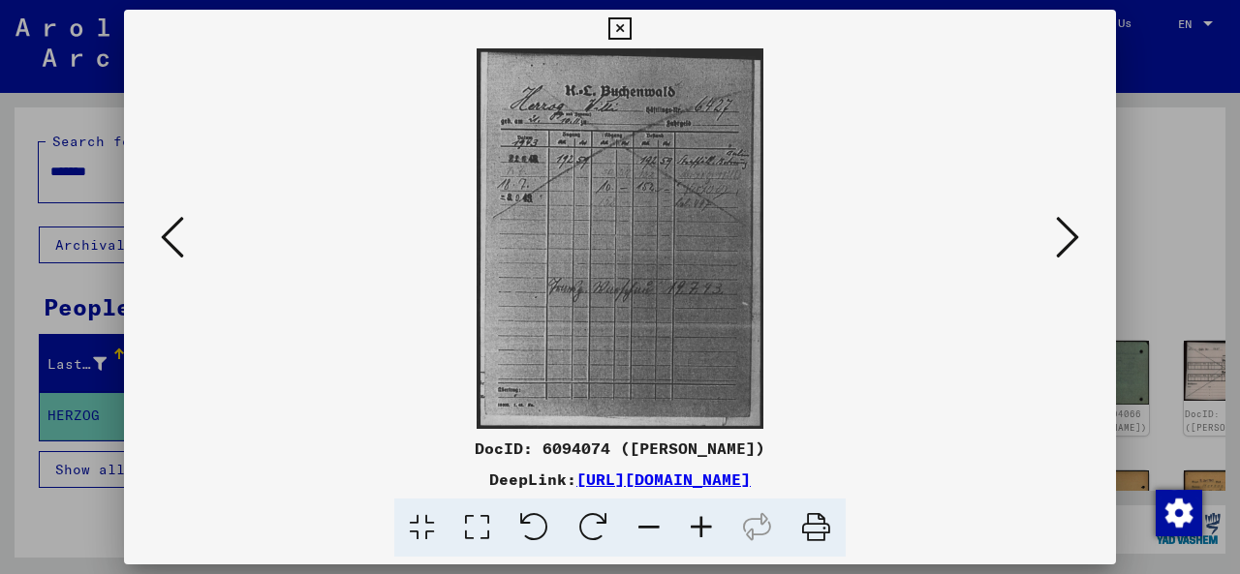
click at [1071, 247] on icon at bounding box center [1067, 237] width 23 height 46
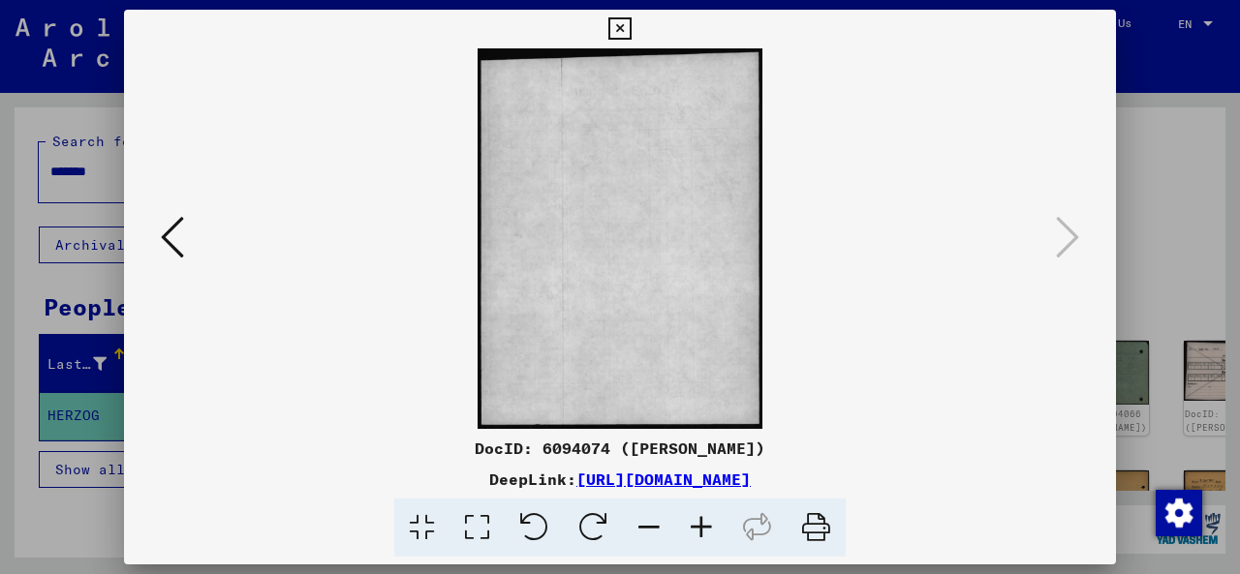
click at [159, 239] on button at bounding box center [172, 238] width 35 height 55
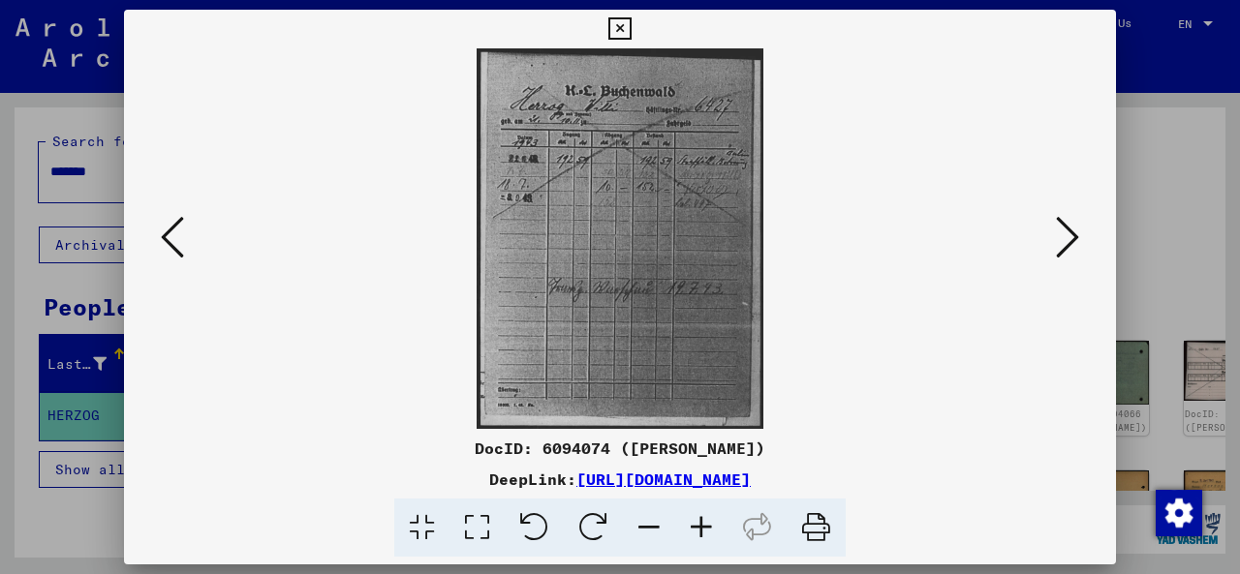
click at [159, 239] on button at bounding box center [172, 238] width 35 height 55
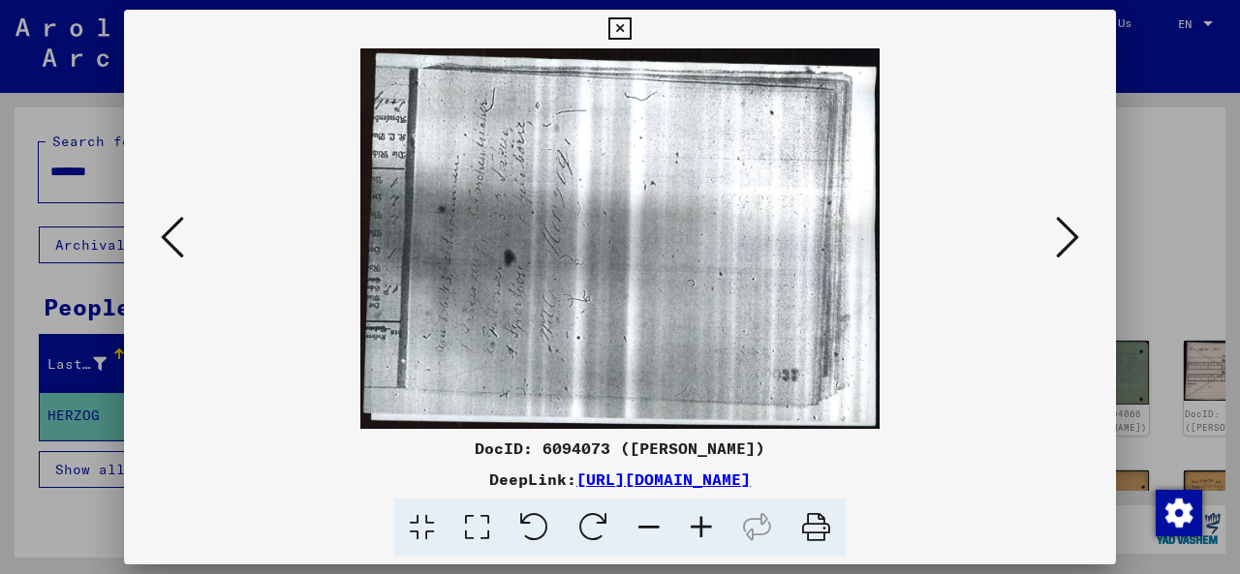
click at [1063, 239] on icon at bounding box center [1067, 237] width 23 height 46
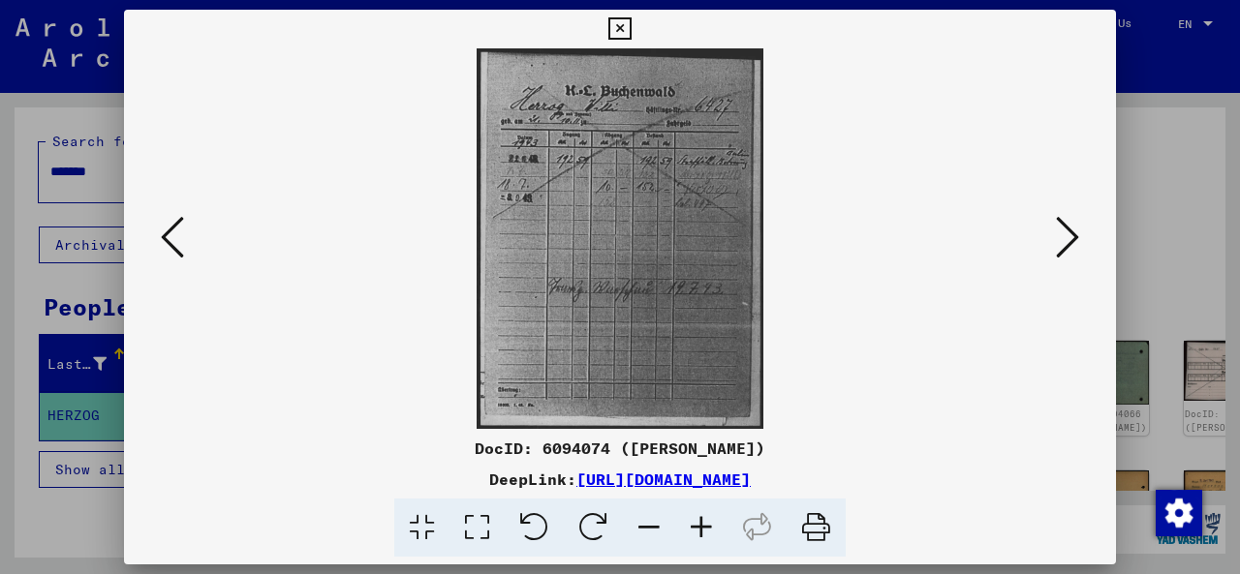
click at [1065, 241] on icon at bounding box center [1067, 237] width 23 height 46
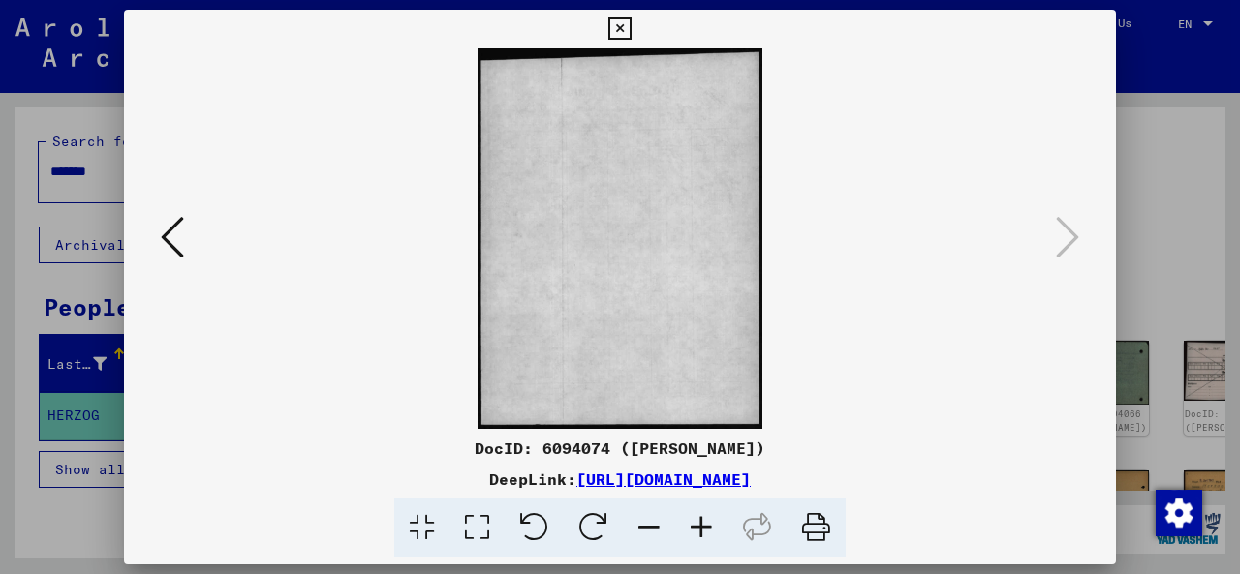
click at [174, 234] on icon at bounding box center [172, 237] width 23 height 46
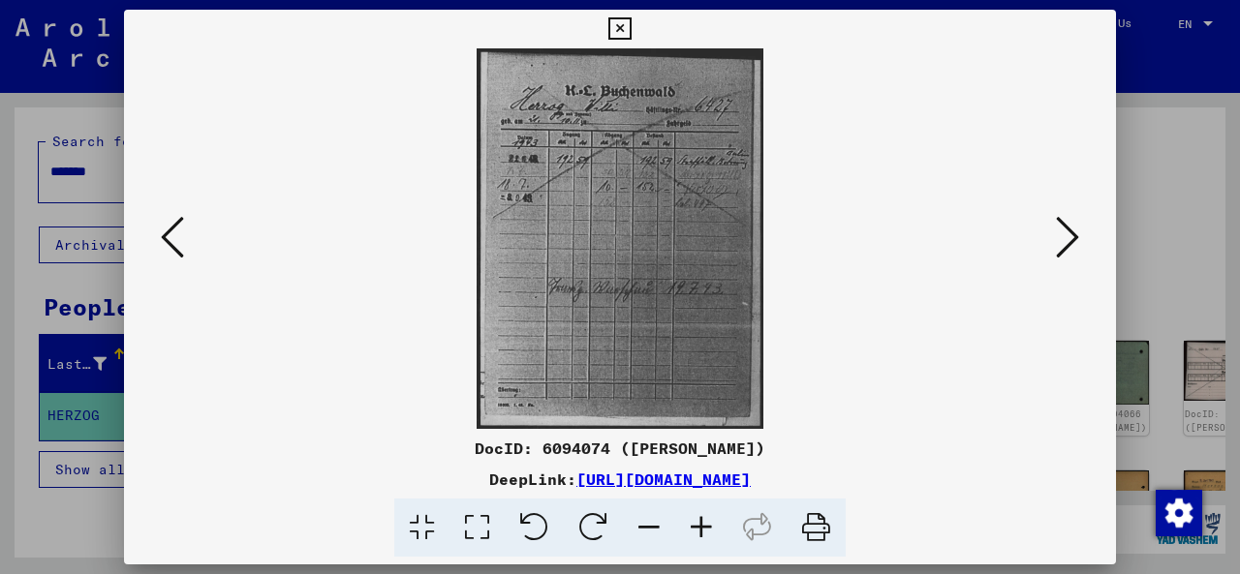
click at [604, 223] on img at bounding box center [620, 238] width 860 height 381
click at [1070, 238] on icon at bounding box center [1067, 237] width 23 height 46
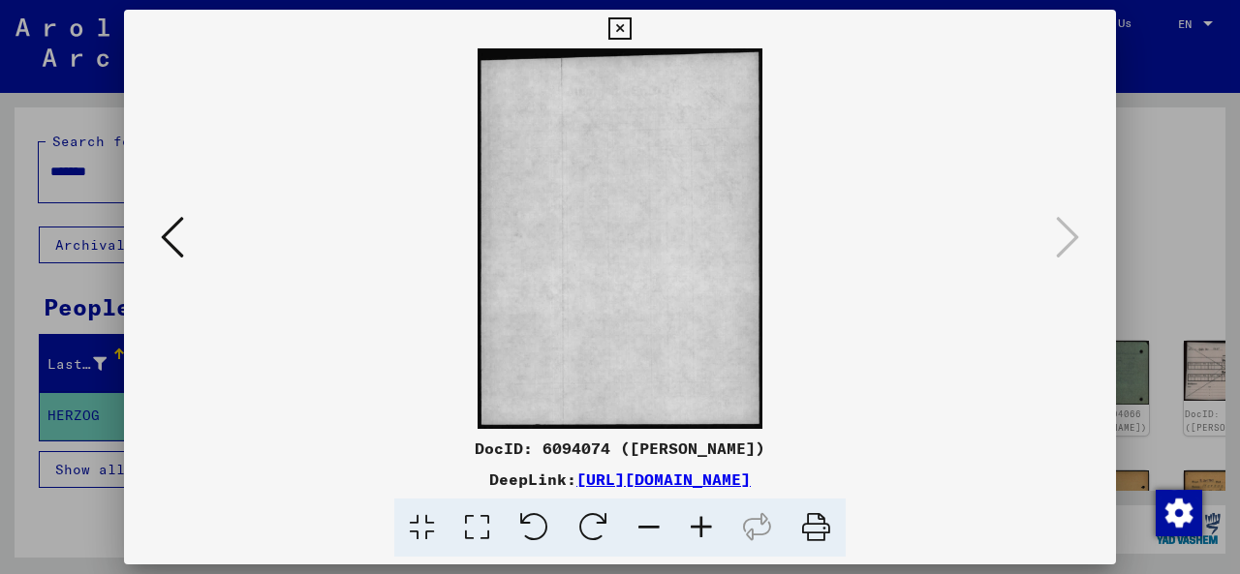
click at [621, 33] on icon at bounding box center [619, 28] width 22 height 23
